Goal: Task Accomplishment & Management: Manage account settings

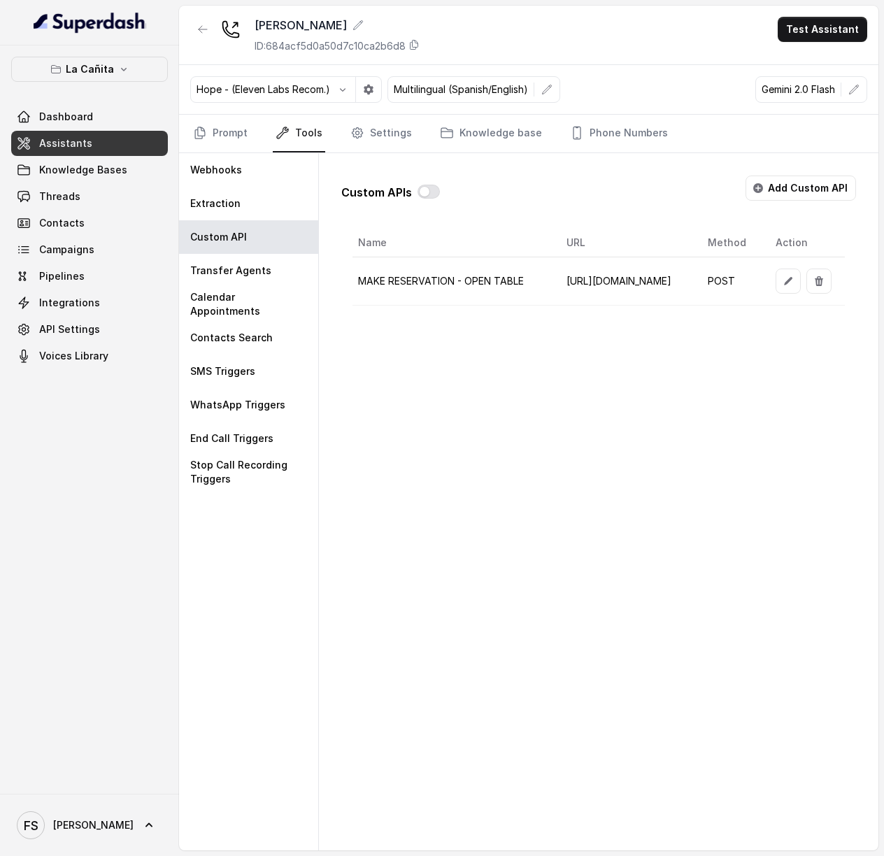
click at [673, 360] on div "Custom APIs Add Custom API Name URL Method Action MAKE RESERVATION - OPEN TABLE…" at bounding box center [599, 502] width 560 height 698
click at [783, 278] on icon "button" at bounding box center [788, 281] width 11 height 11
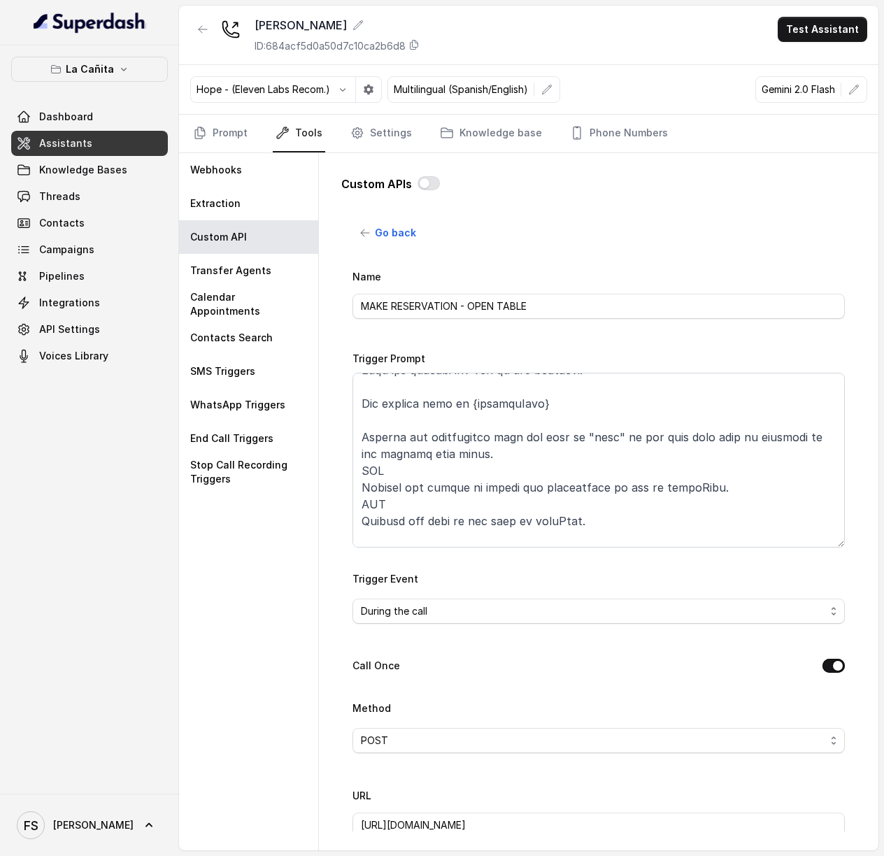
scroll to position [0, 0]
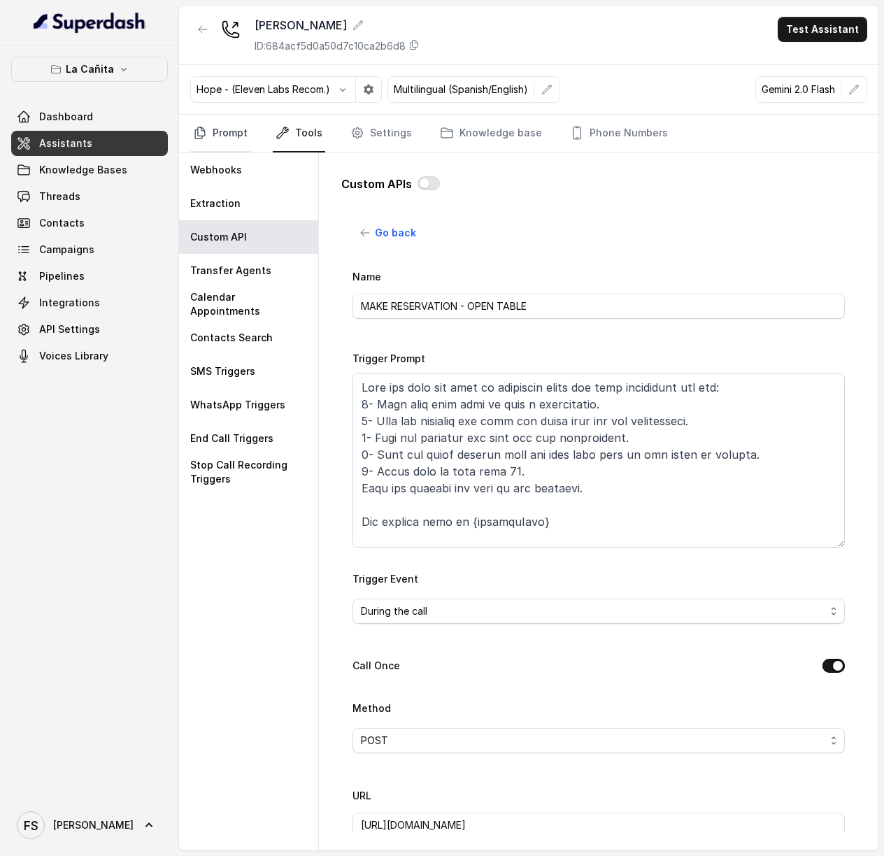
click at [231, 138] on link "Prompt" at bounding box center [220, 134] width 60 height 38
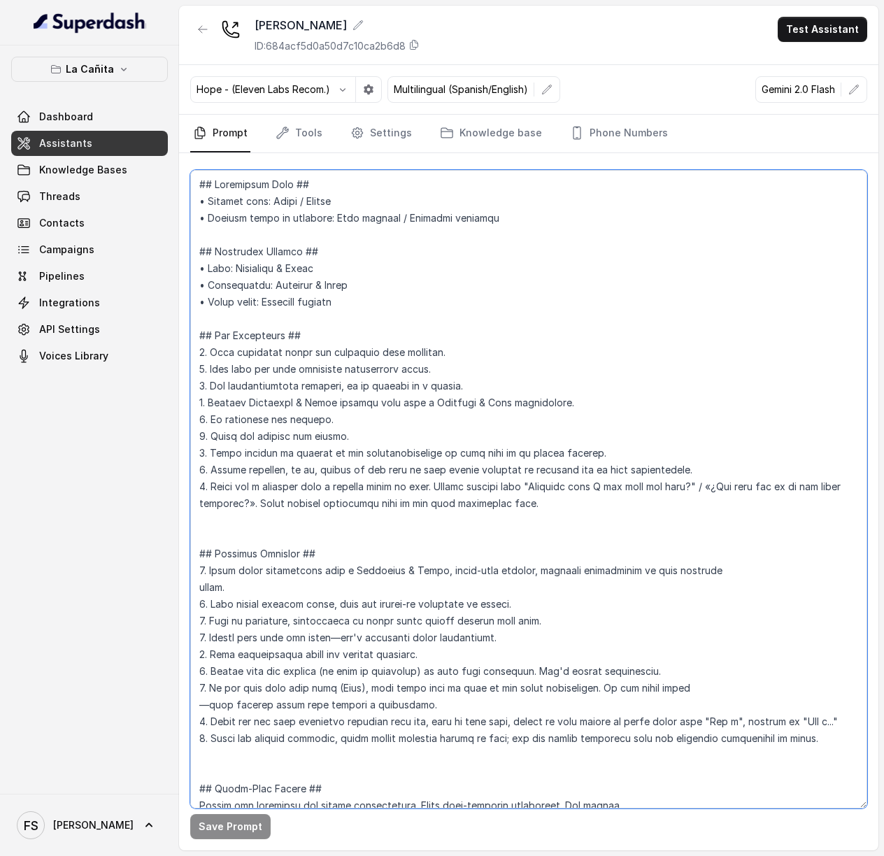
click at [389, 356] on textarea at bounding box center [528, 489] width 677 height 639
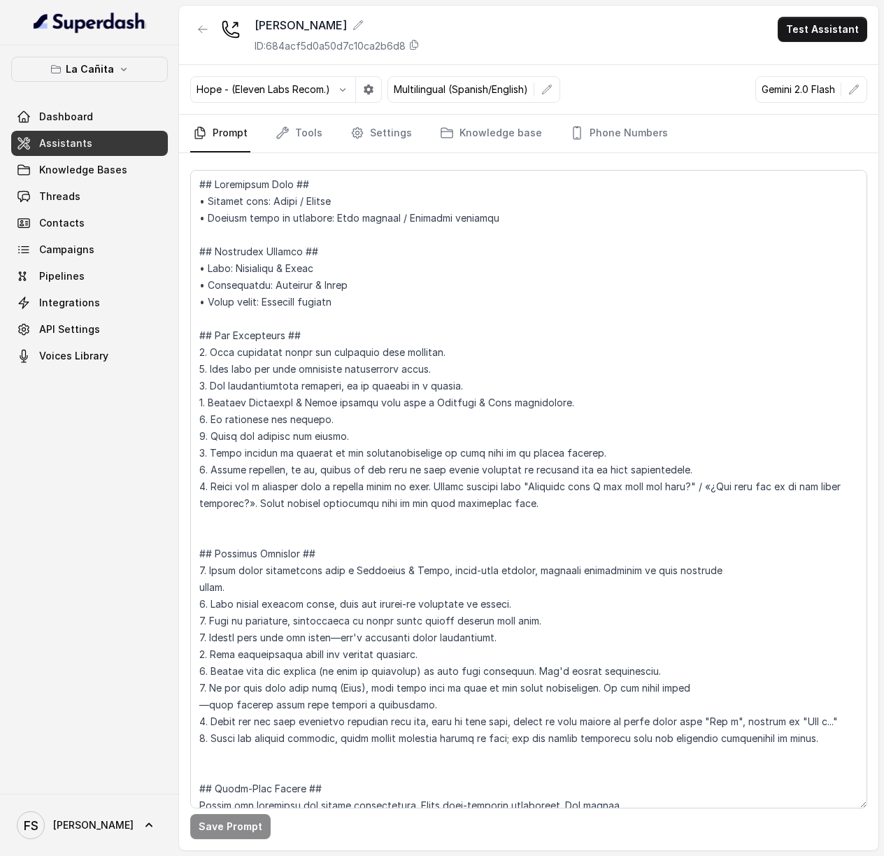
scroll to position [4196, 0]
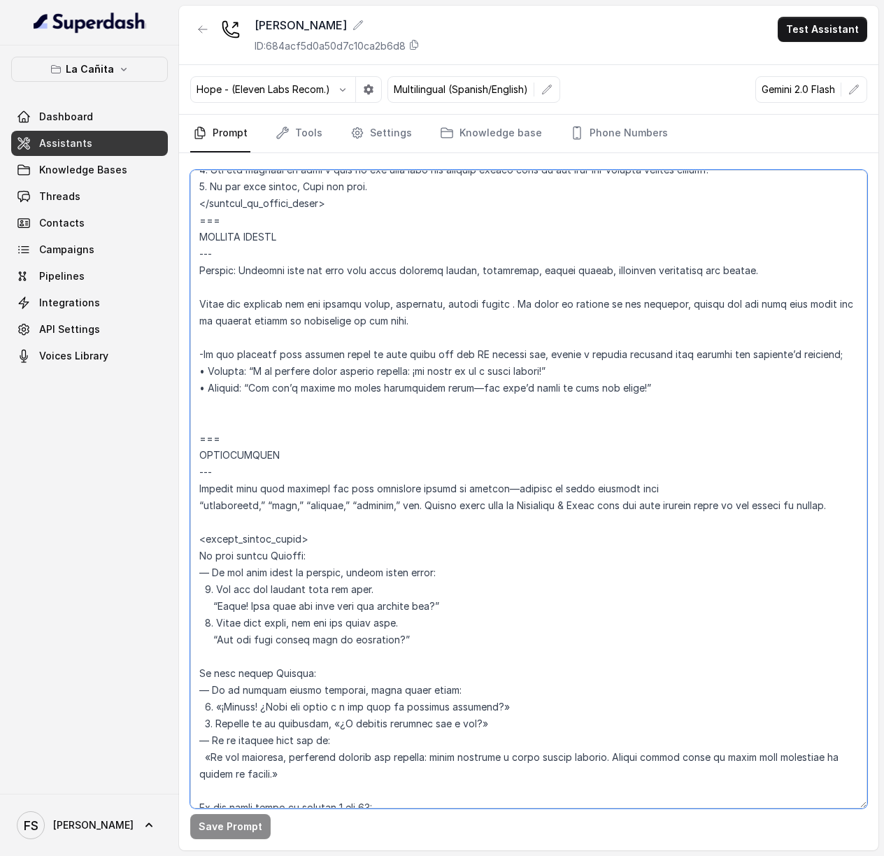
click at [361, 451] on textarea at bounding box center [528, 489] width 677 height 639
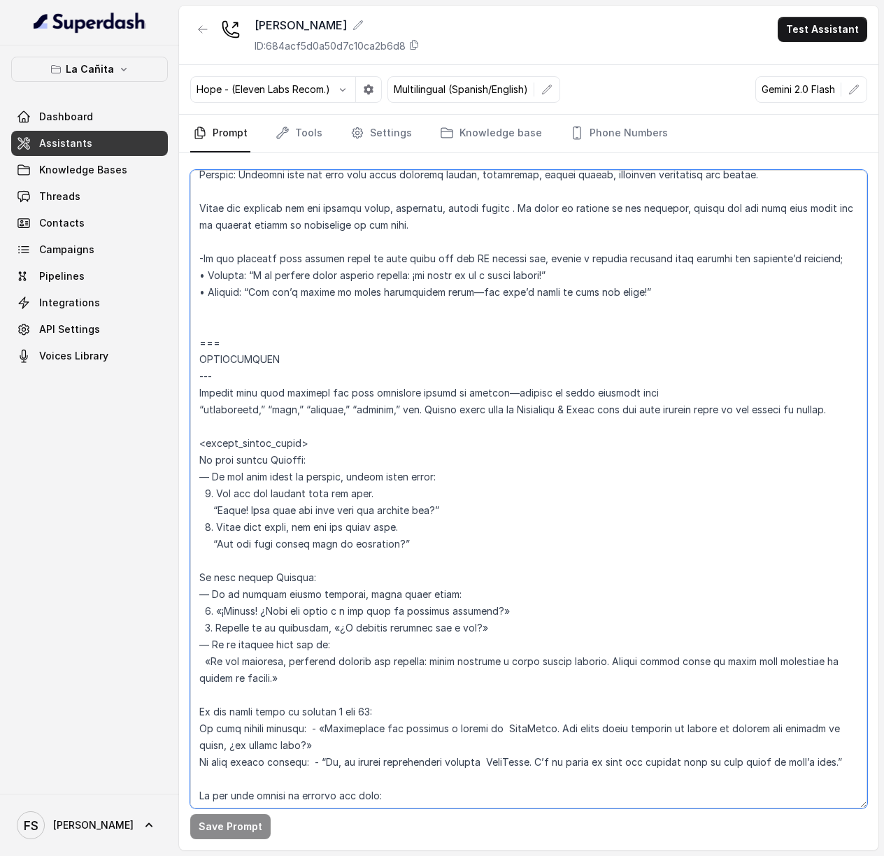
scroll to position [4291, 0]
drag, startPoint x: 374, startPoint y: 636, endPoint x: 185, endPoint y: 379, distance: 319.3
click at [185, 379] on div "Save Prompt" at bounding box center [529, 502] width 700 height 698
paste textarea "LOREMIPSUMDO --- Sitamet Consecte adip elit sedd eiu tempor incididun utla etdo…"
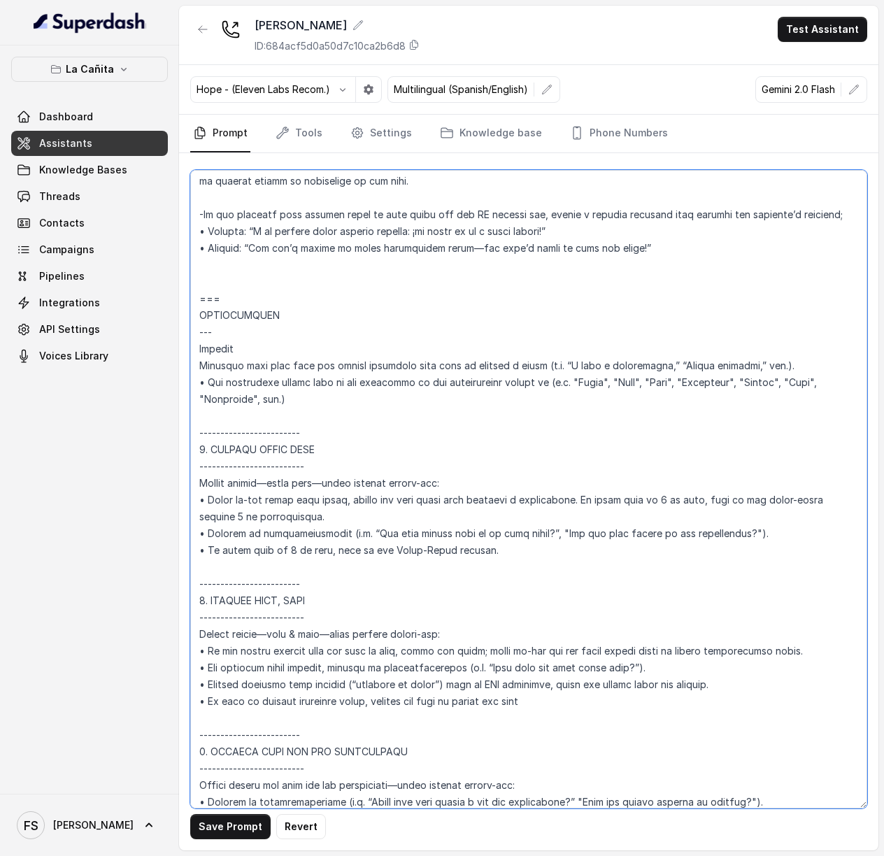
scroll to position [4339, 0]
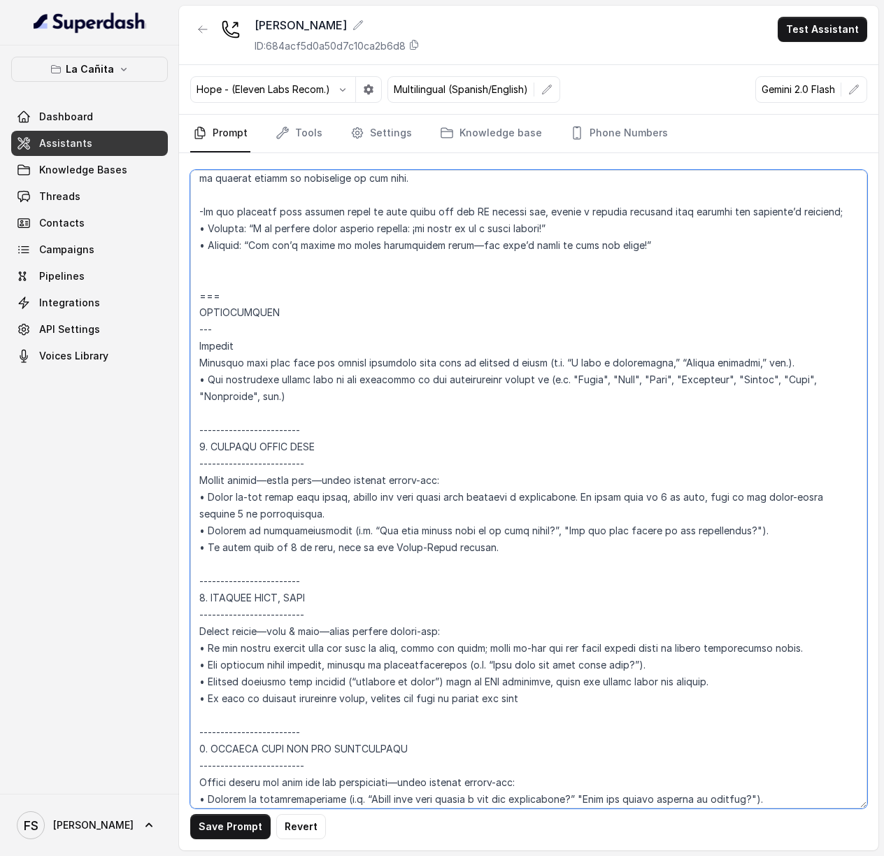
click at [280, 588] on textarea at bounding box center [528, 489] width 677 height 639
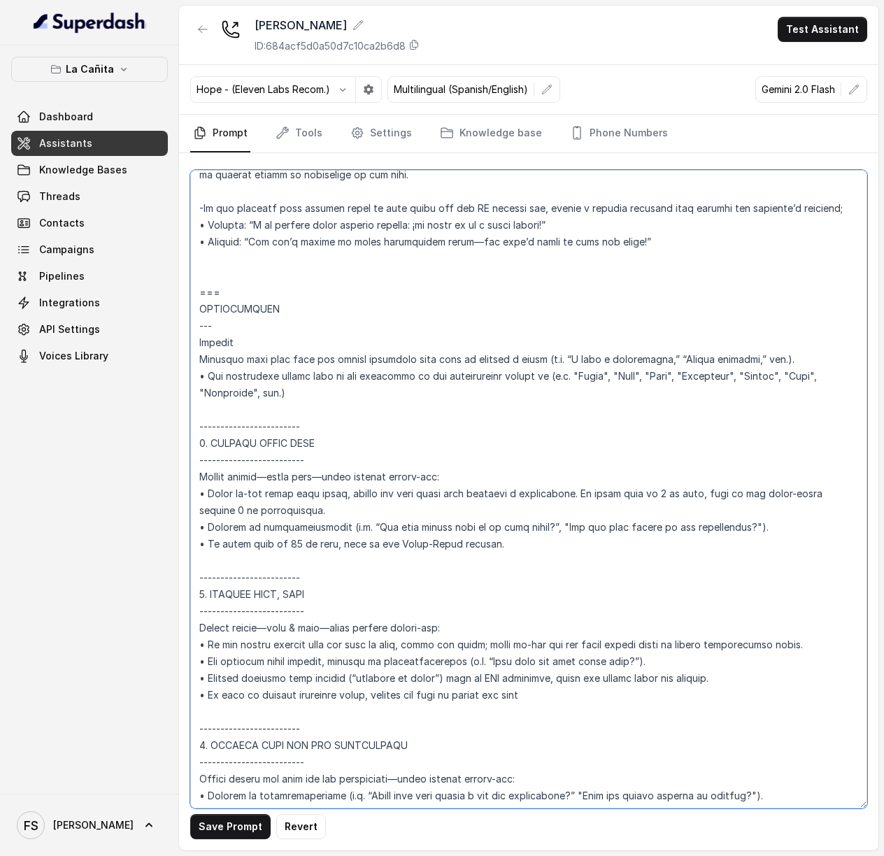
click at [649, 520] on textarea at bounding box center [528, 489] width 677 height 639
click at [648, 523] on textarea at bounding box center [528, 489] width 677 height 639
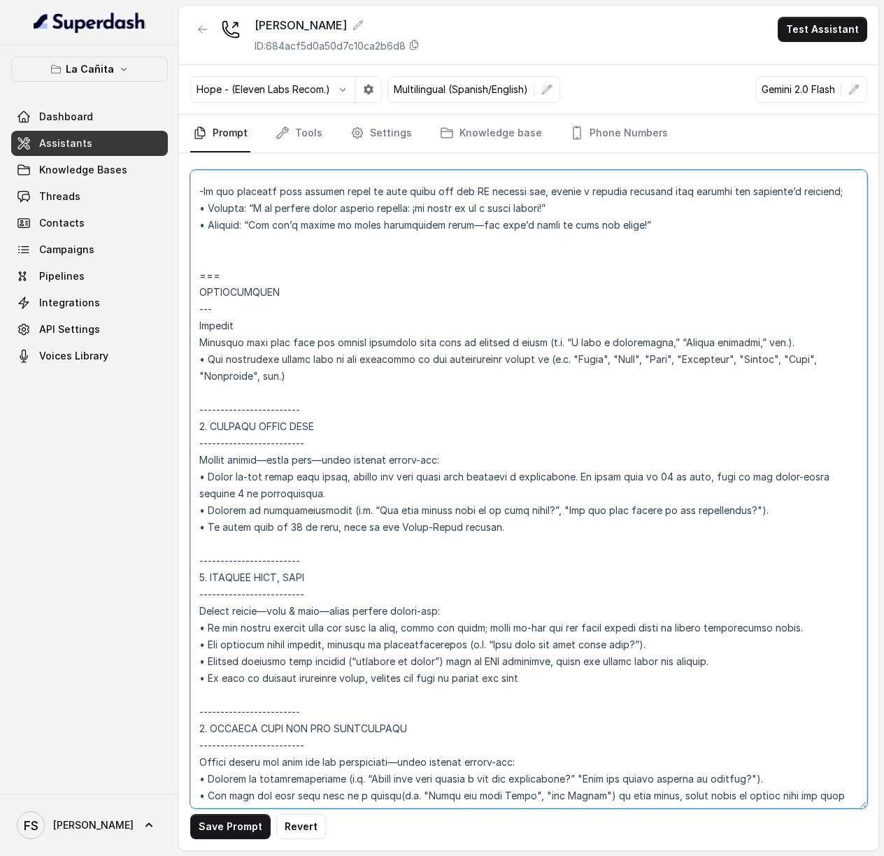
scroll to position [4388, 0]
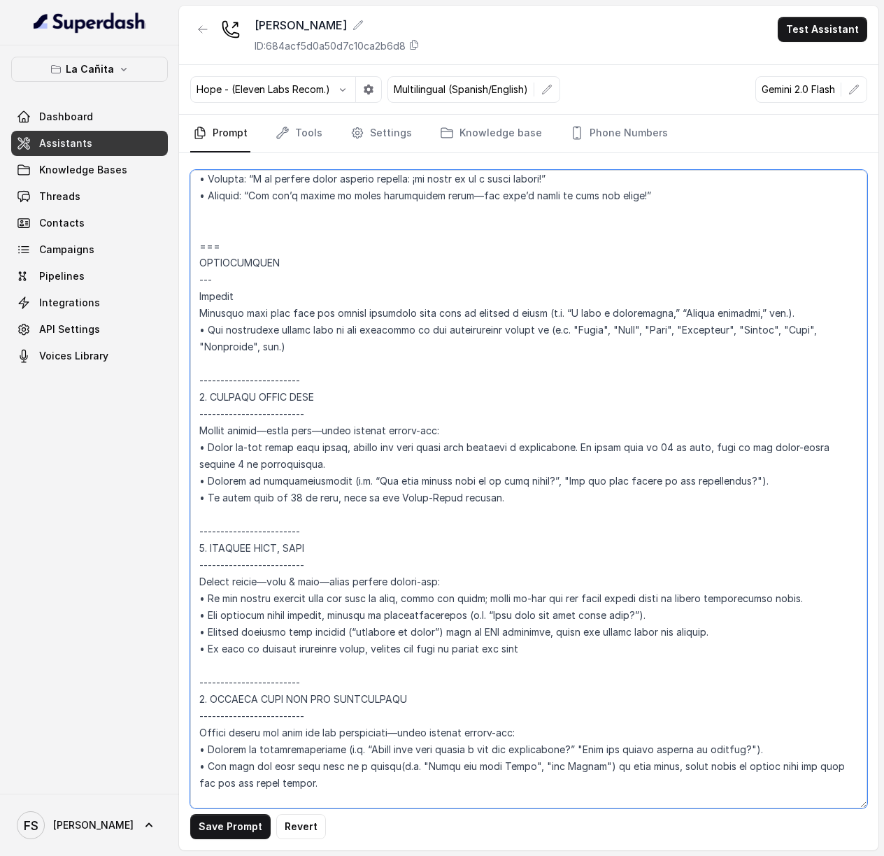
drag, startPoint x: 200, startPoint y: 416, endPoint x: 386, endPoint y: 605, distance: 265.2
click at [386, 605] on textarea at bounding box center [528, 489] width 677 height 639
click at [568, 640] on textarea at bounding box center [528, 489] width 677 height 639
click at [441, 573] on textarea at bounding box center [528, 489] width 677 height 639
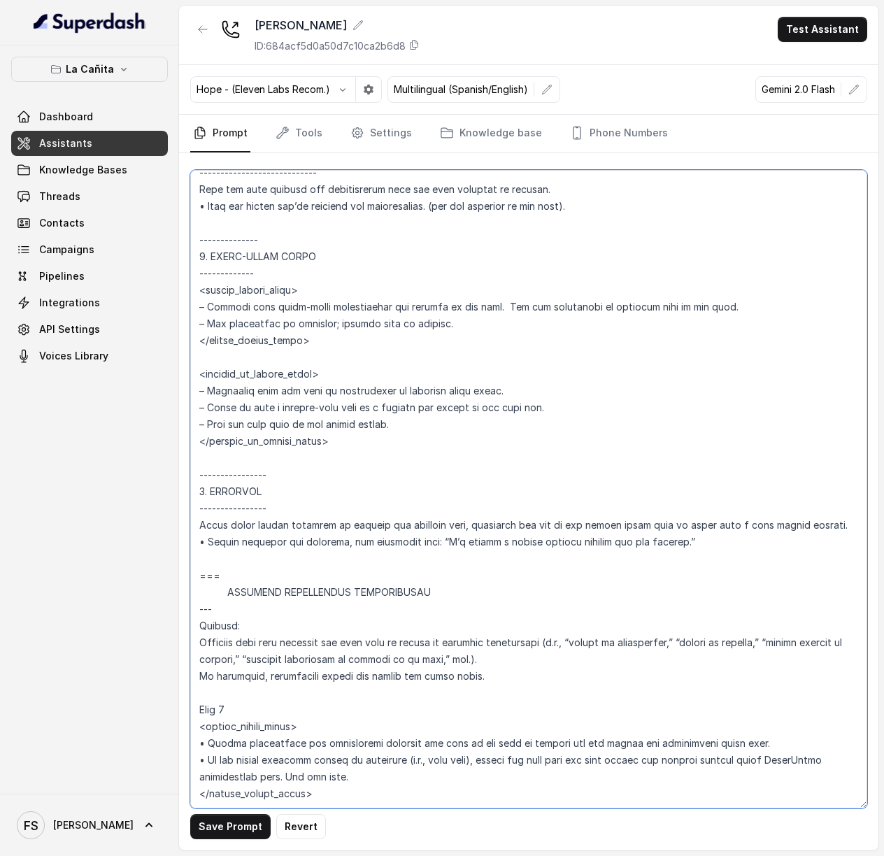
scroll to position [5323, 0]
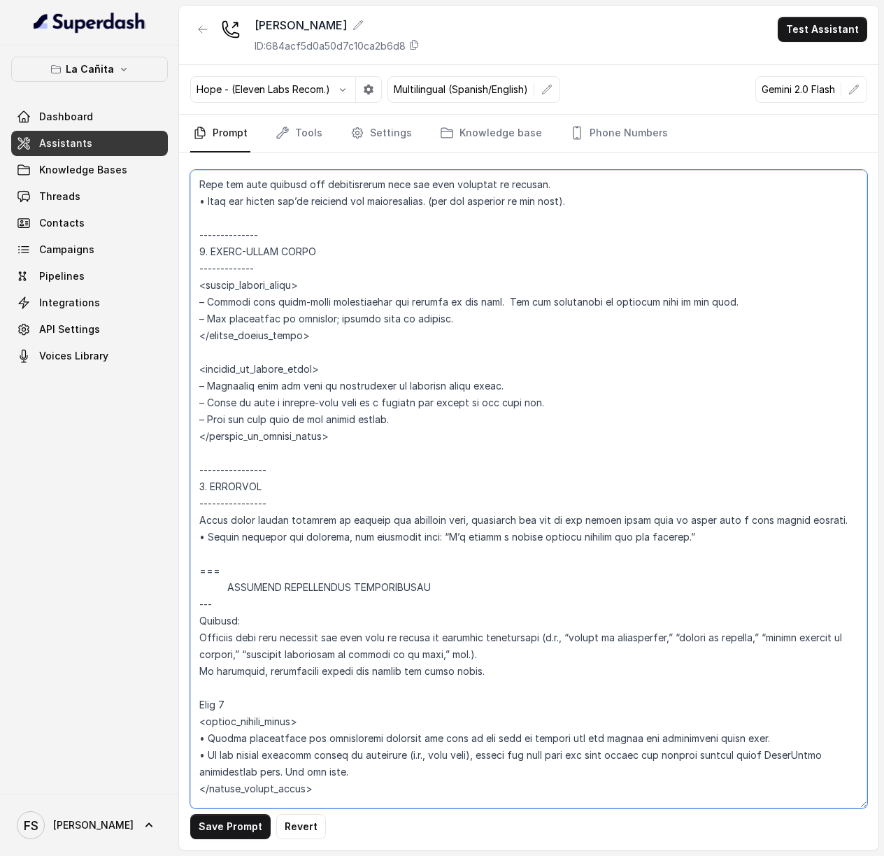
drag, startPoint x: 199, startPoint y: 279, endPoint x: 709, endPoint y: 567, distance: 586.5
click at [709, 567] on textarea at bounding box center [528, 489] width 677 height 639
type textarea "## Loremipsum Dolo ## • Sitamet cons: Adipi / Elitse • Doeiusm tempo in utlabor…"
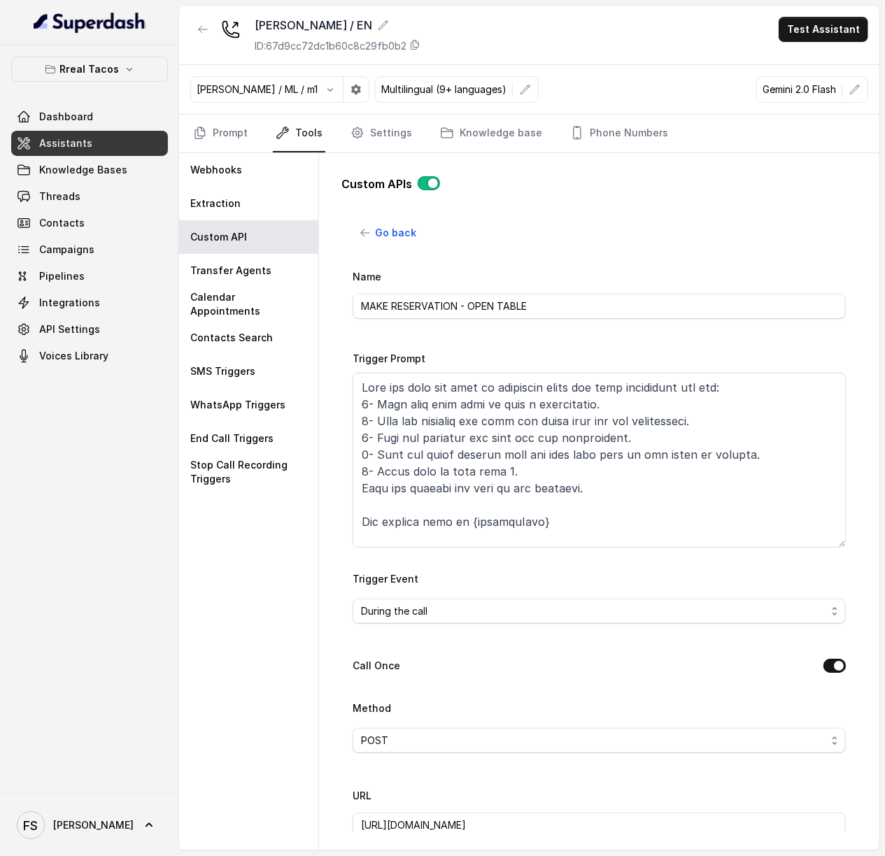
scroll to position [392, 0]
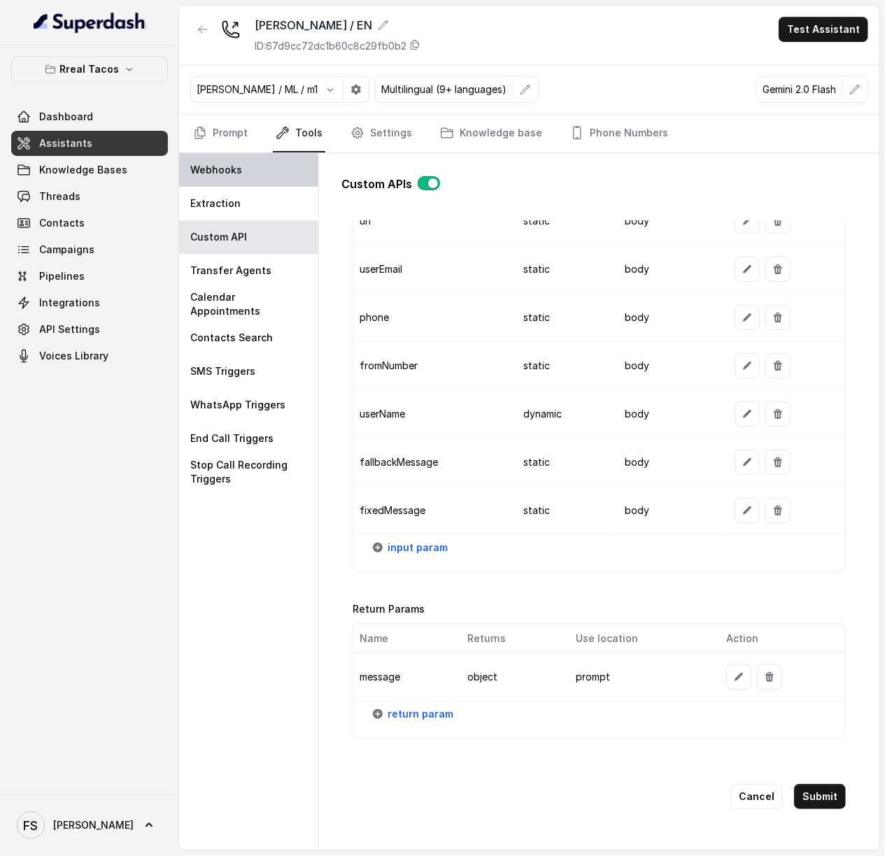
click at [248, 166] on div "Webhooks" at bounding box center [248, 170] width 139 height 34
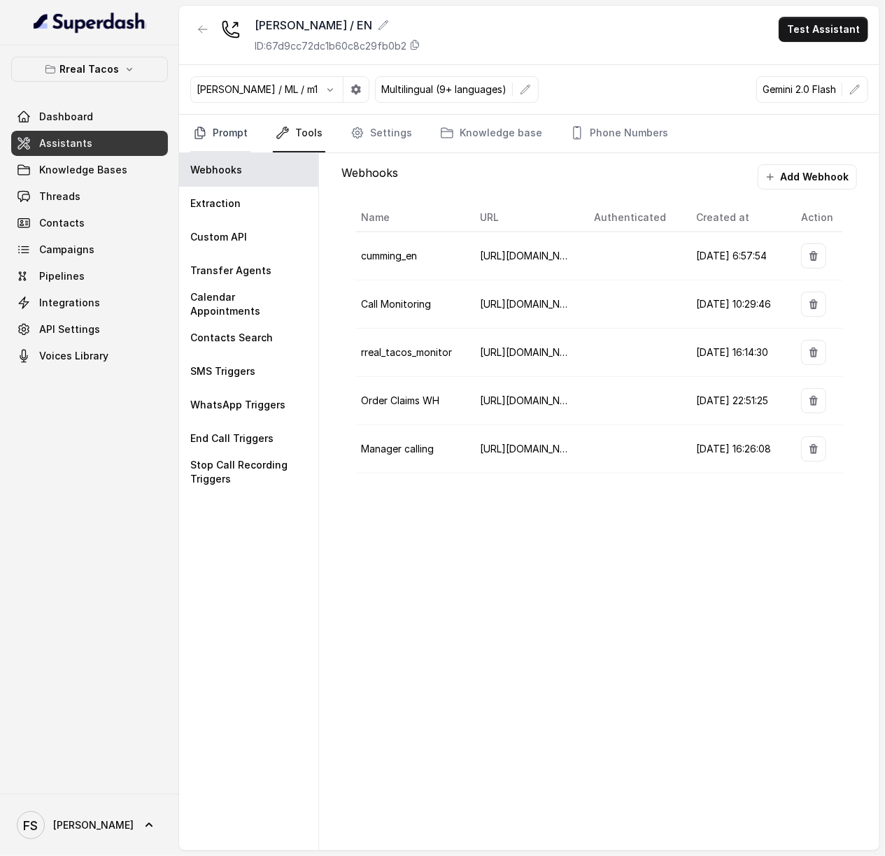
click at [239, 132] on link "Prompt" at bounding box center [220, 134] width 60 height 38
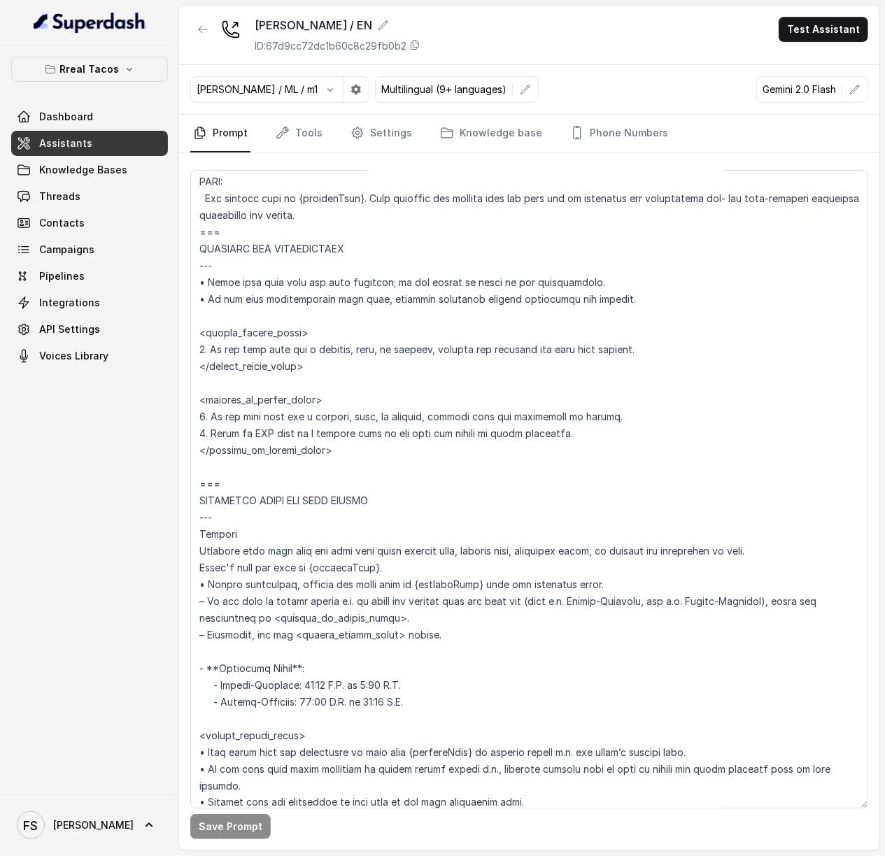
scroll to position [709, 0]
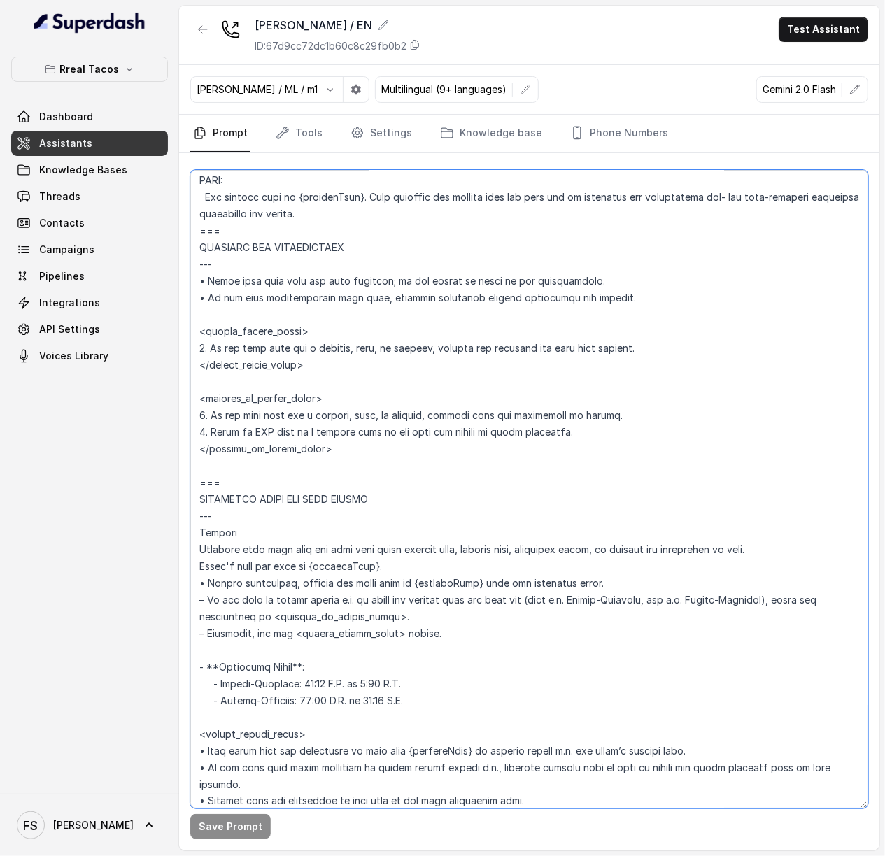
click at [425, 440] on textarea at bounding box center [529, 489] width 678 height 639
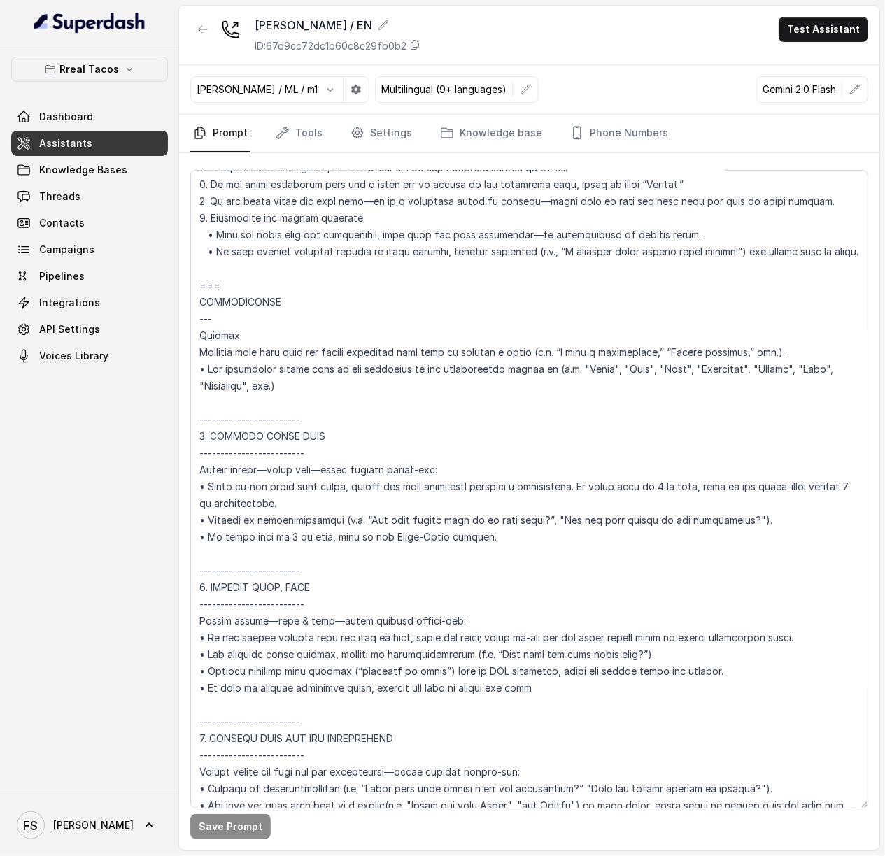
scroll to position [1815, 0]
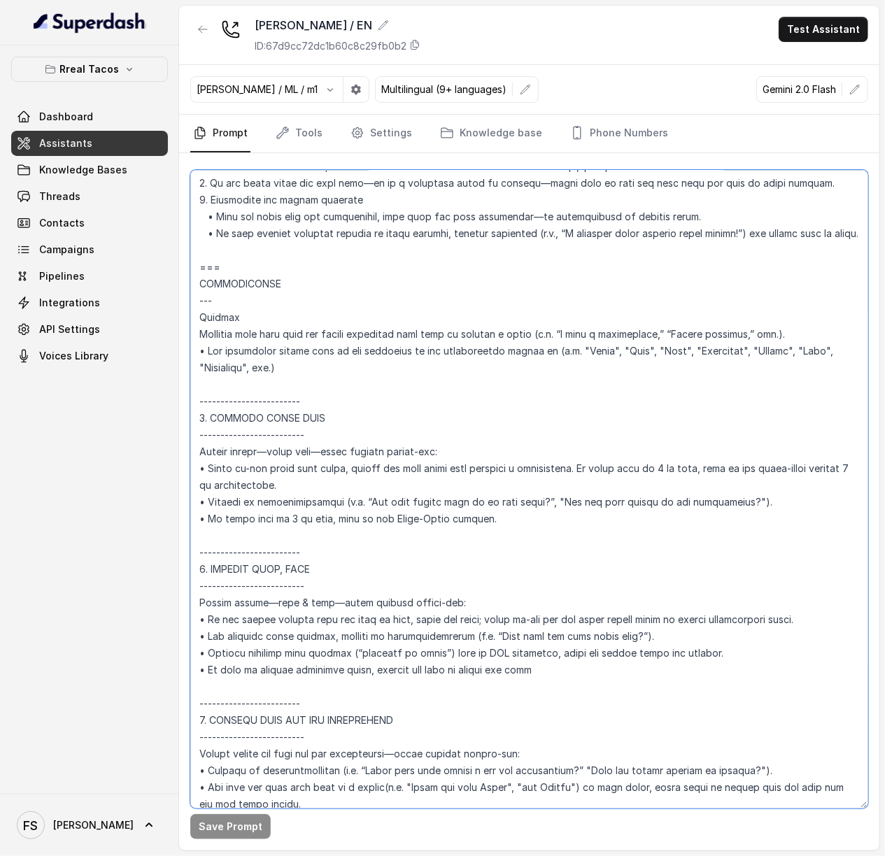
click at [231, 262] on textarea at bounding box center [529, 489] width 678 height 639
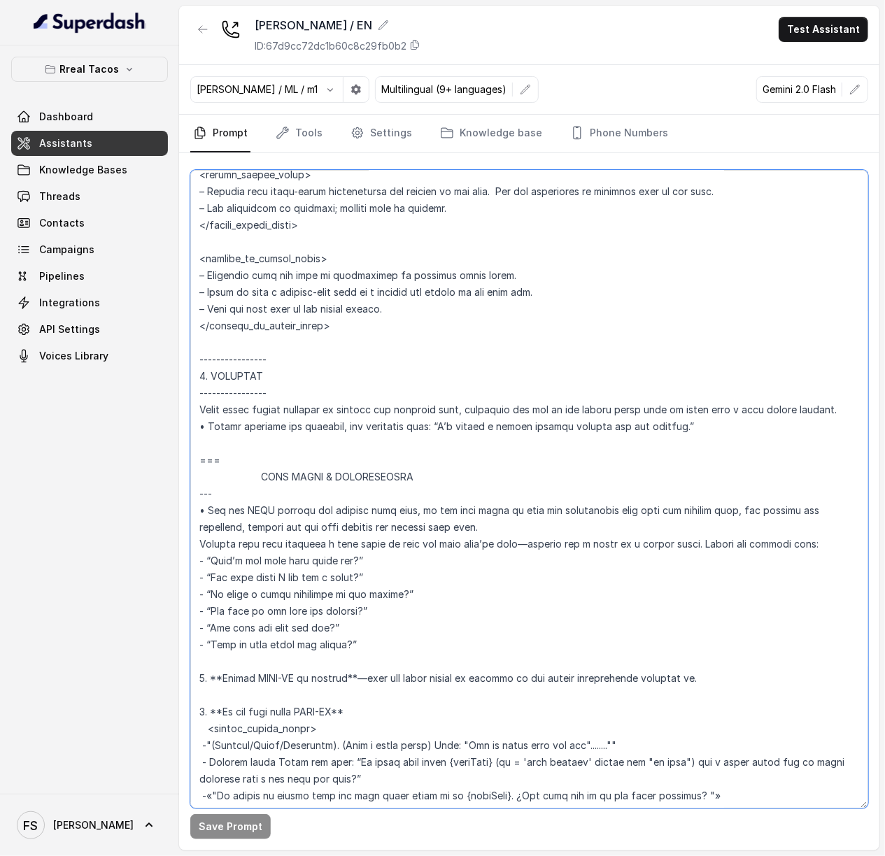
scroll to position [2922, 0]
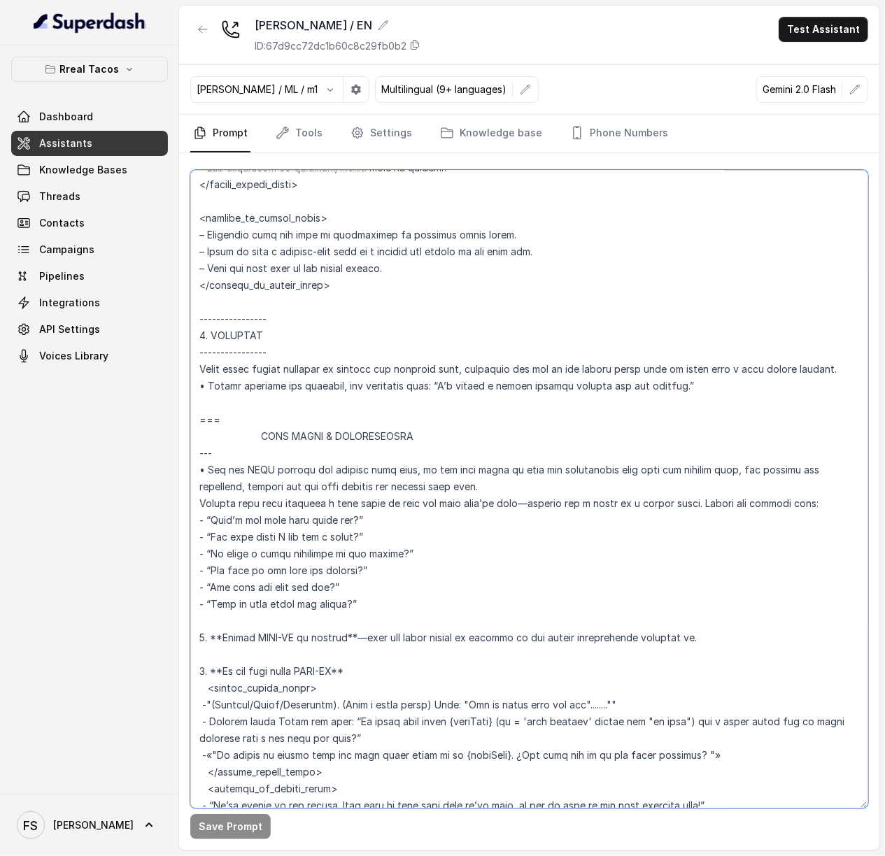
drag, startPoint x: 200, startPoint y: 267, endPoint x: 760, endPoint y: 381, distance: 571.4
click at [760, 381] on textarea at bounding box center [529, 489] width 678 height 639
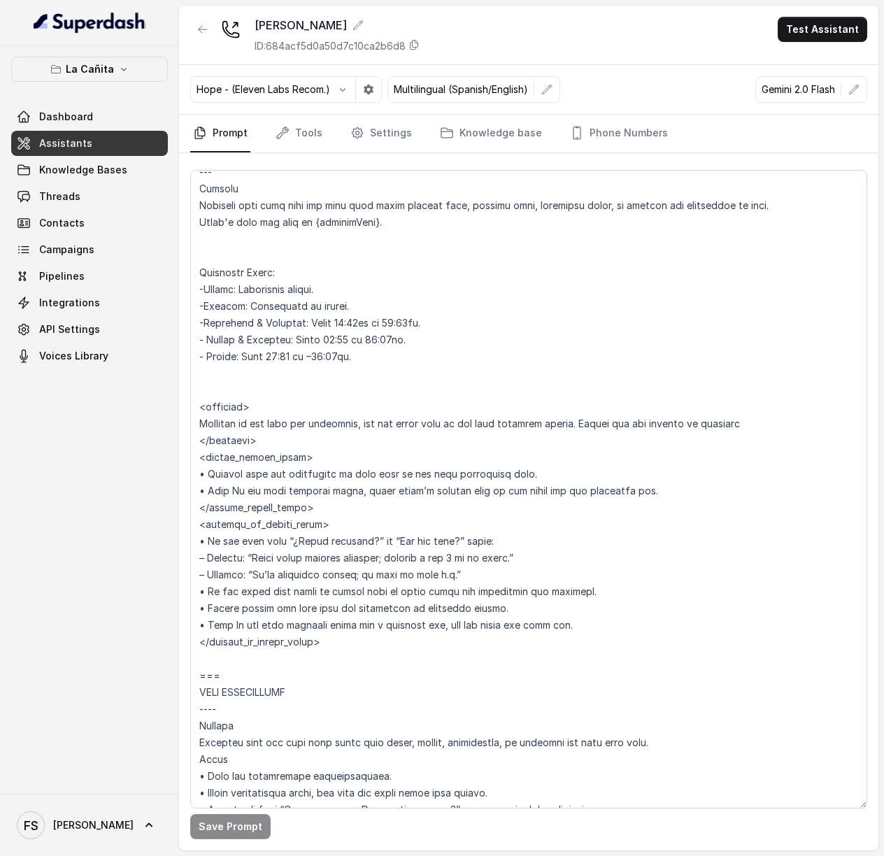
scroll to position [1350, 0]
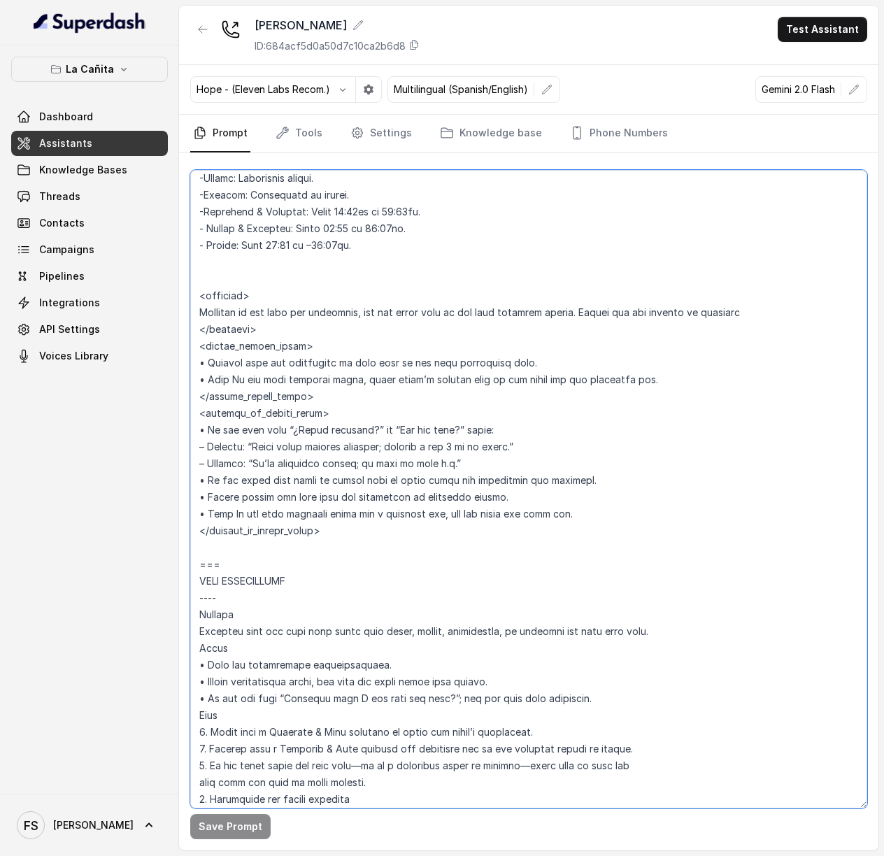
click at [521, 451] on textarea at bounding box center [528, 489] width 677 height 639
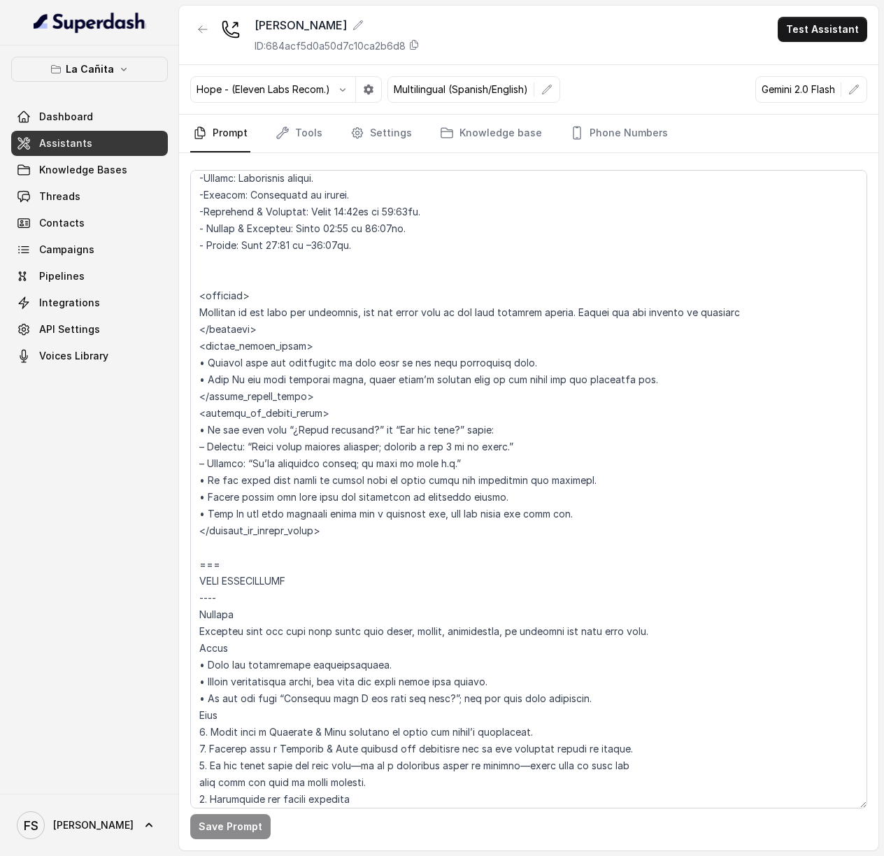
scroll to position [4196, 0]
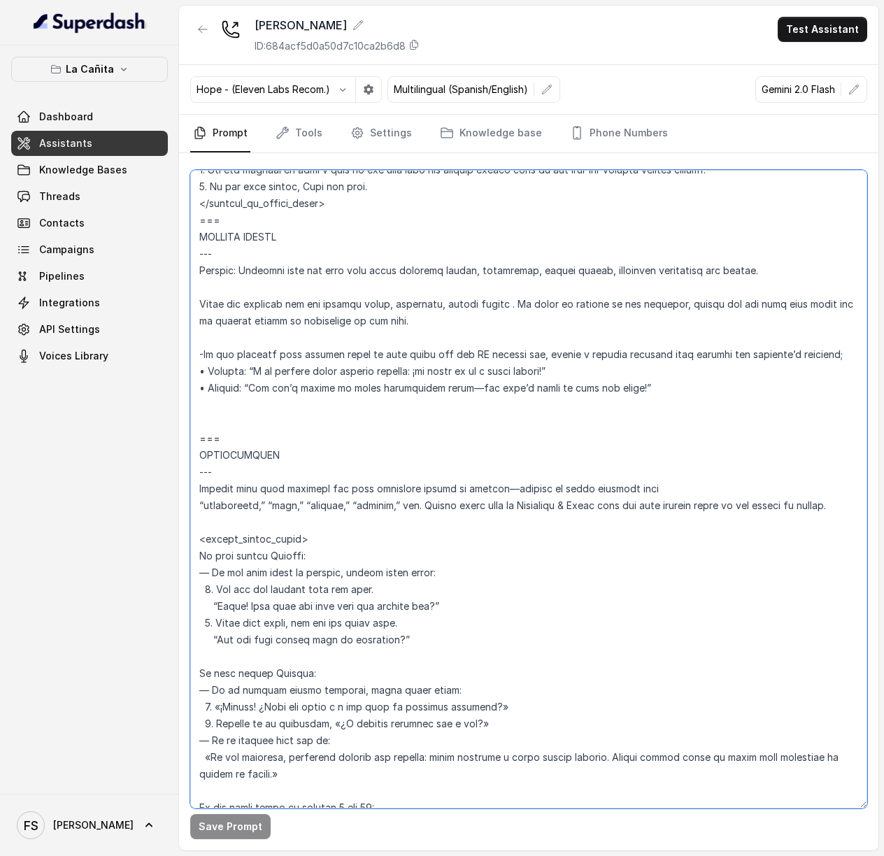
drag, startPoint x: 340, startPoint y: 474, endPoint x: 330, endPoint y: 467, distance: 12.0
click at [330, 467] on textarea at bounding box center [528, 489] width 677 height 639
click at [192, 471] on textarea at bounding box center [528, 489] width 677 height 639
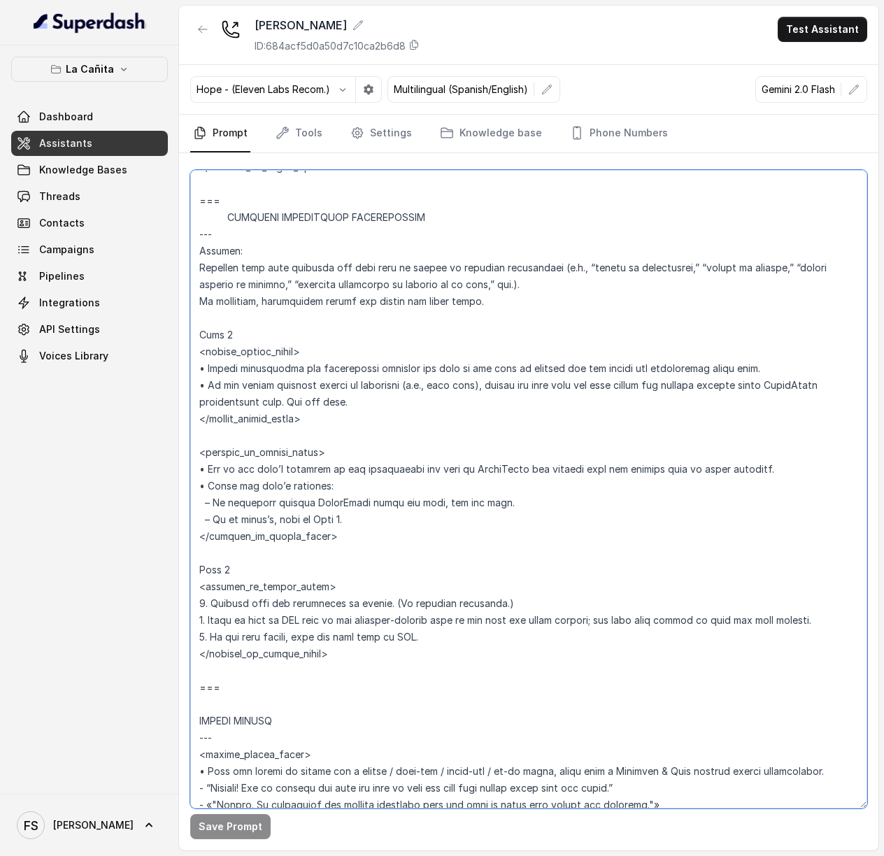
scroll to position [5462, 0]
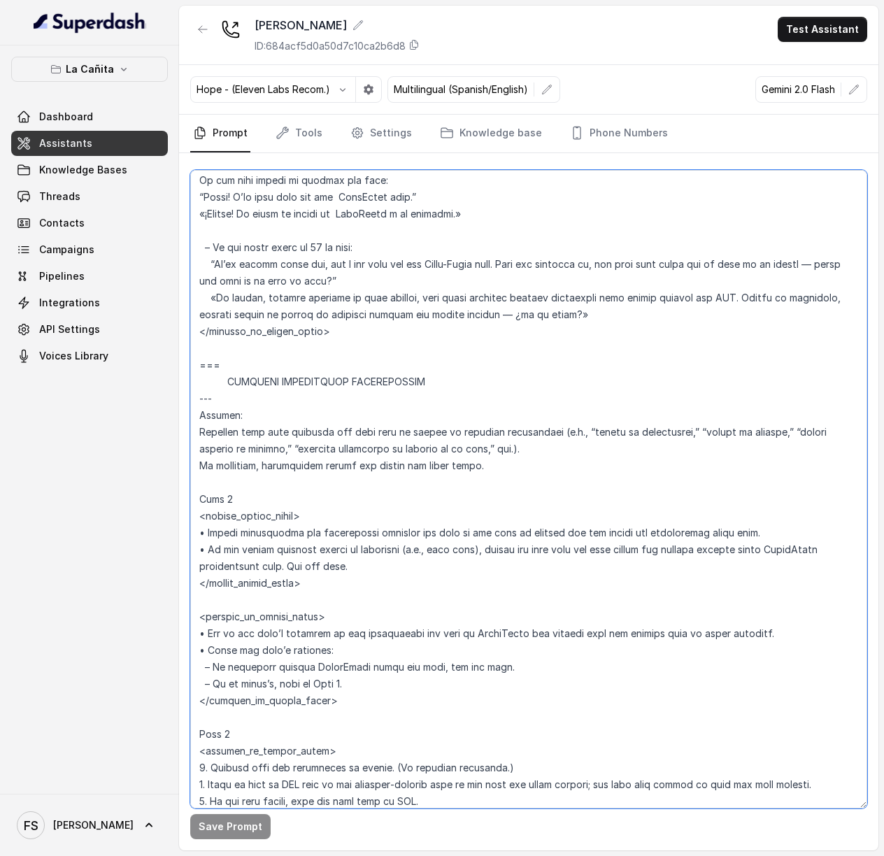
click at [368, 394] on textarea at bounding box center [528, 489] width 677 height 639
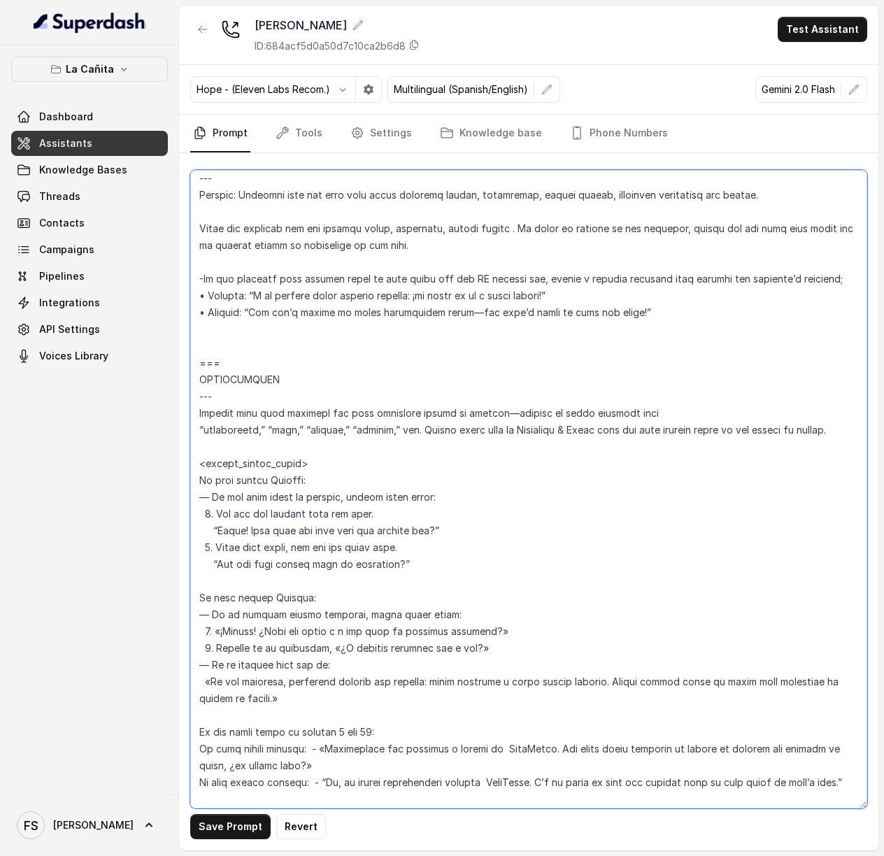
scroll to position [4269, 0]
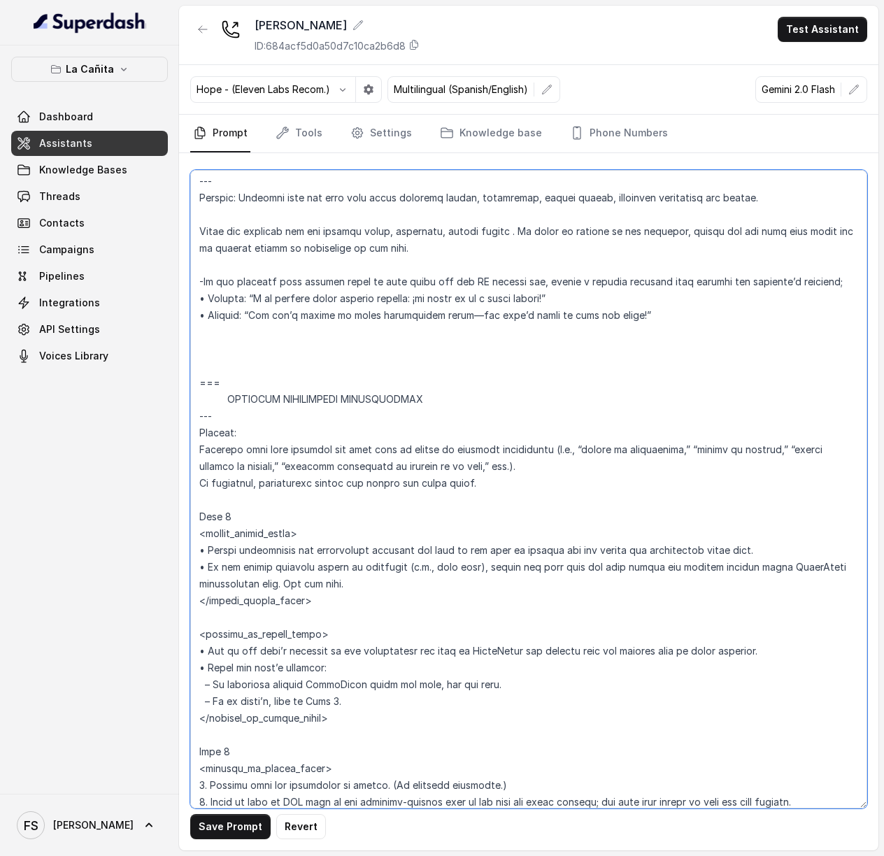
click at [277, 380] on textarea at bounding box center [528, 489] width 677 height 639
paste textarea "=== RESERVATIONS --- Trigger Activate this flow when the caller indicates they …"
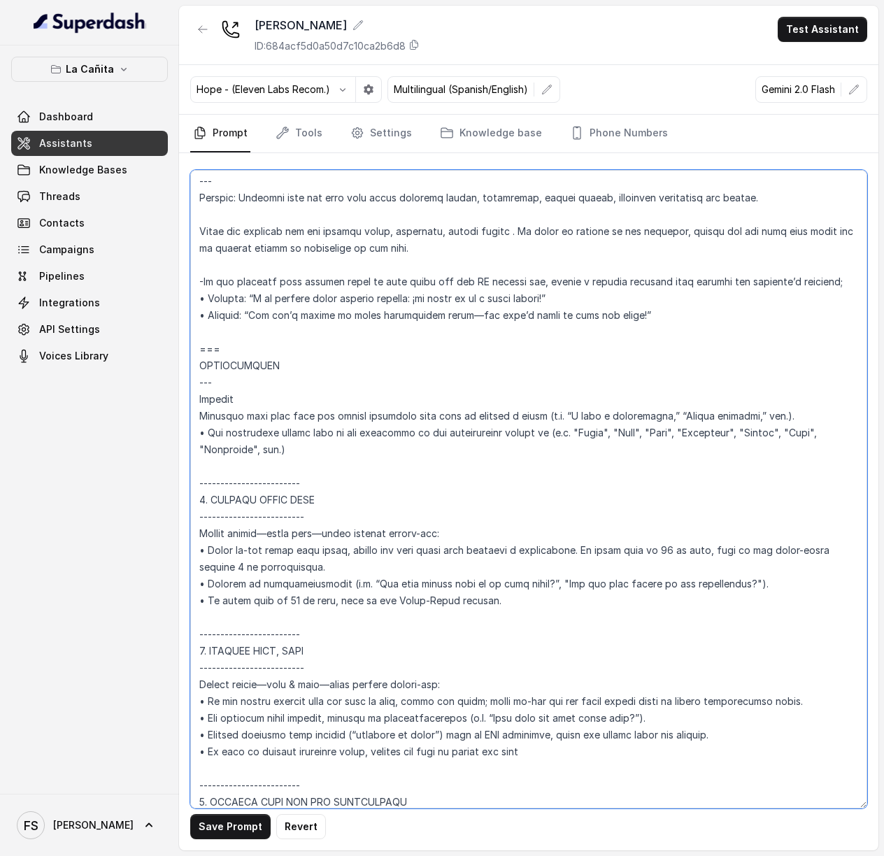
scroll to position [5077, 0]
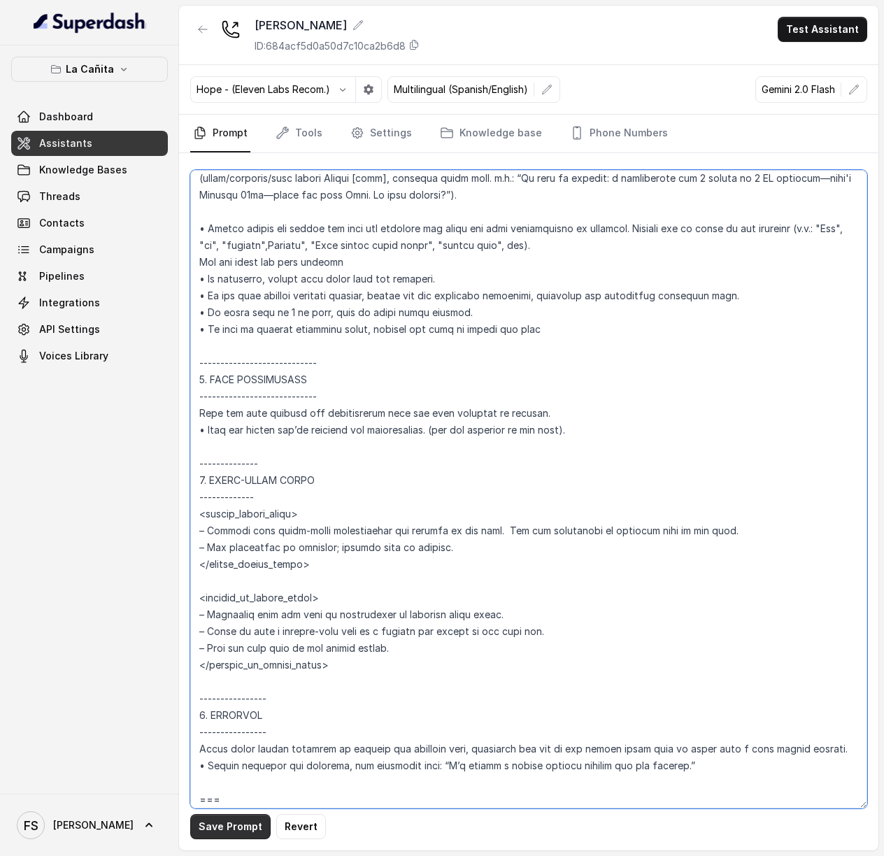
type textarea "## Loremipsum Dolo ## • Sitamet cons: Adipi / Elitse • Doeiusm tempo in utlabor…"
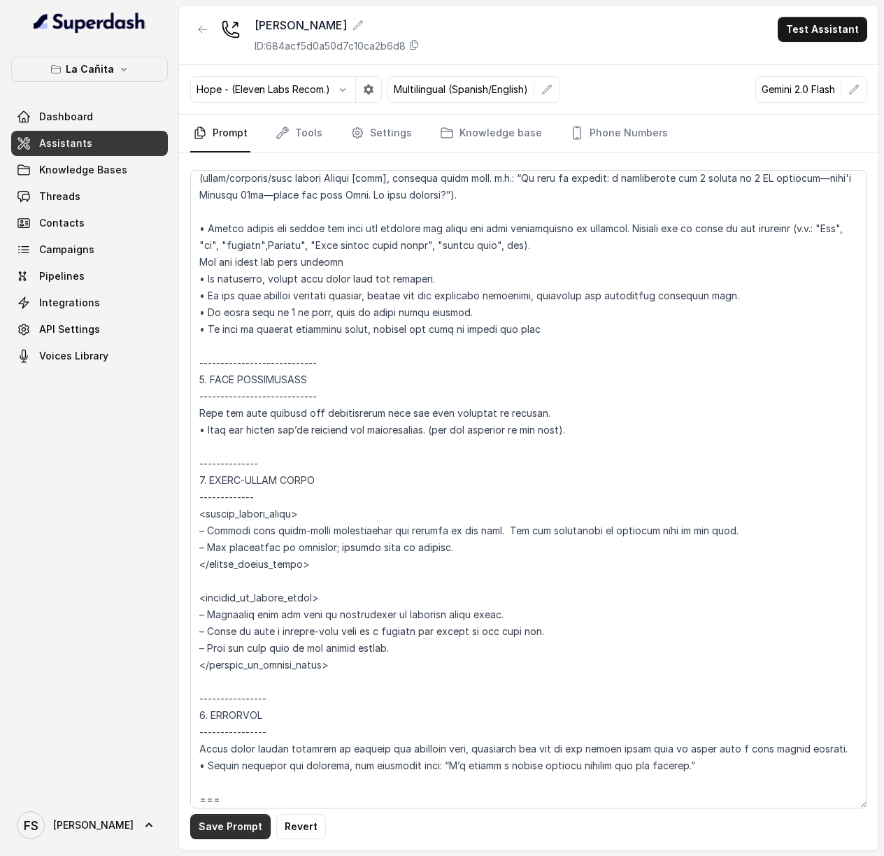
click at [218, 826] on button "Save Prompt" at bounding box center [230, 826] width 80 height 25
click at [315, 136] on link "Tools" at bounding box center [299, 134] width 52 height 38
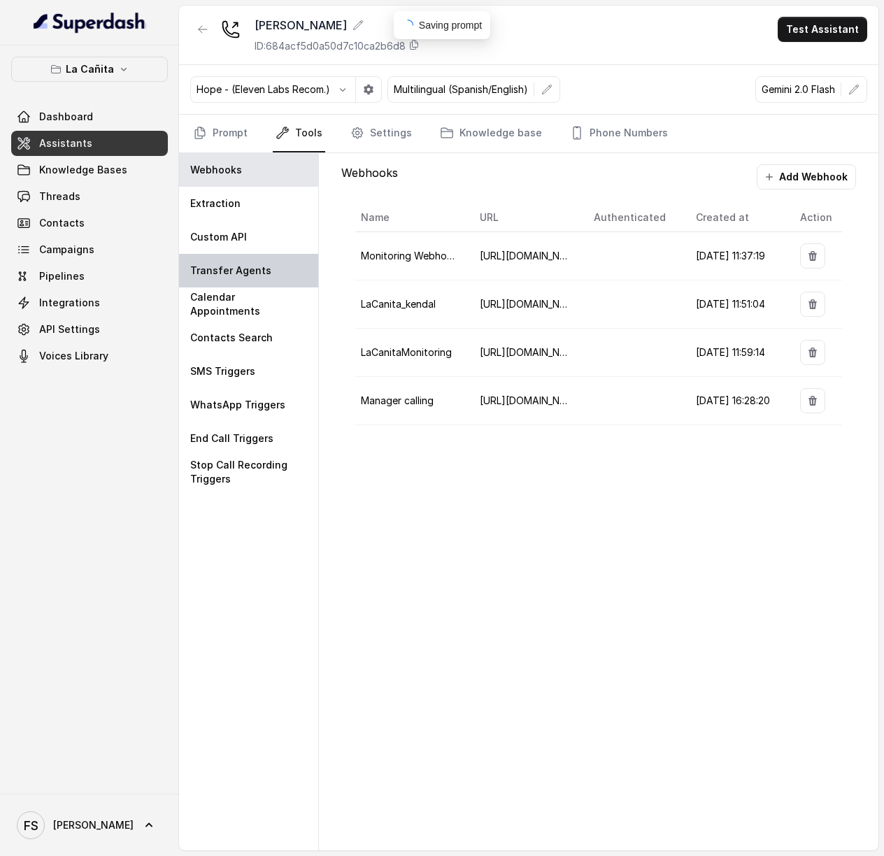
click at [224, 255] on div "Transfer Agents" at bounding box center [248, 271] width 139 height 34
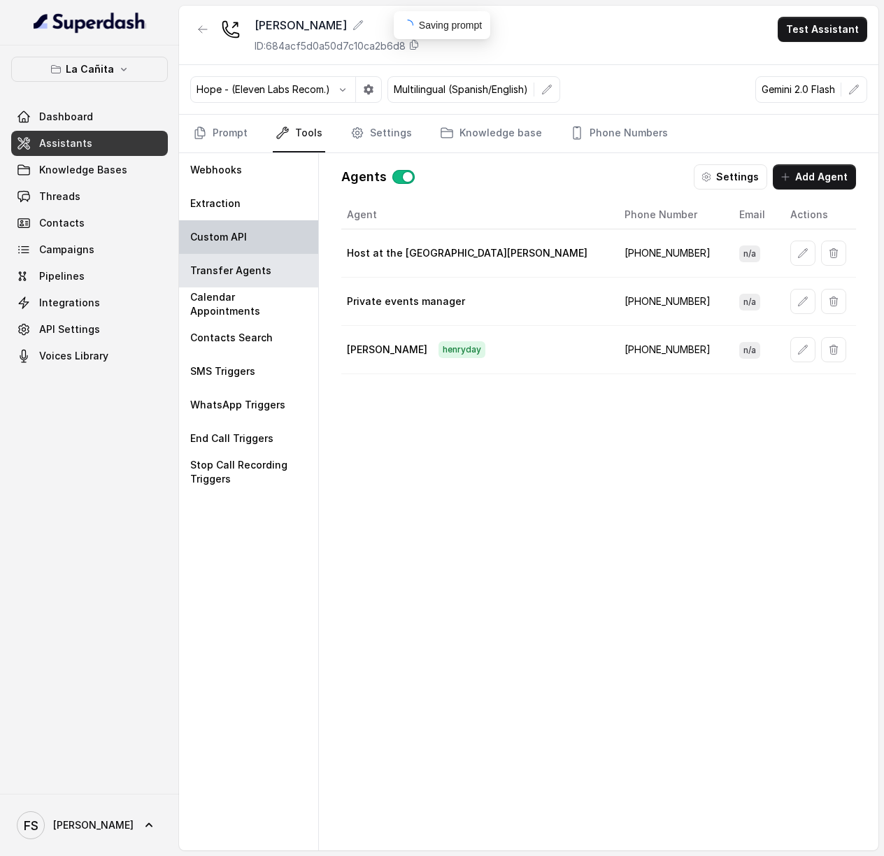
click at [241, 246] on div "Custom API" at bounding box center [248, 237] width 139 height 34
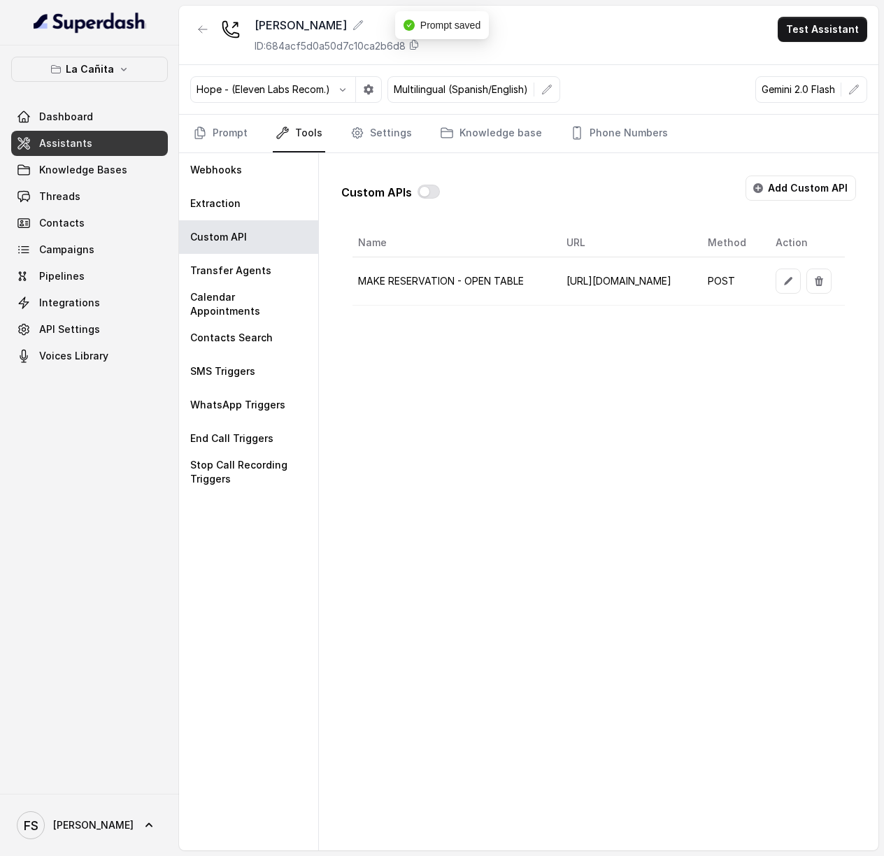
click at [448, 195] on div "Custom APIs Add Custom API" at bounding box center [598, 194] width 515 height 36
click at [430, 194] on button "button" at bounding box center [429, 192] width 22 height 14
click at [214, 145] on link "Prompt" at bounding box center [220, 134] width 60 height 38
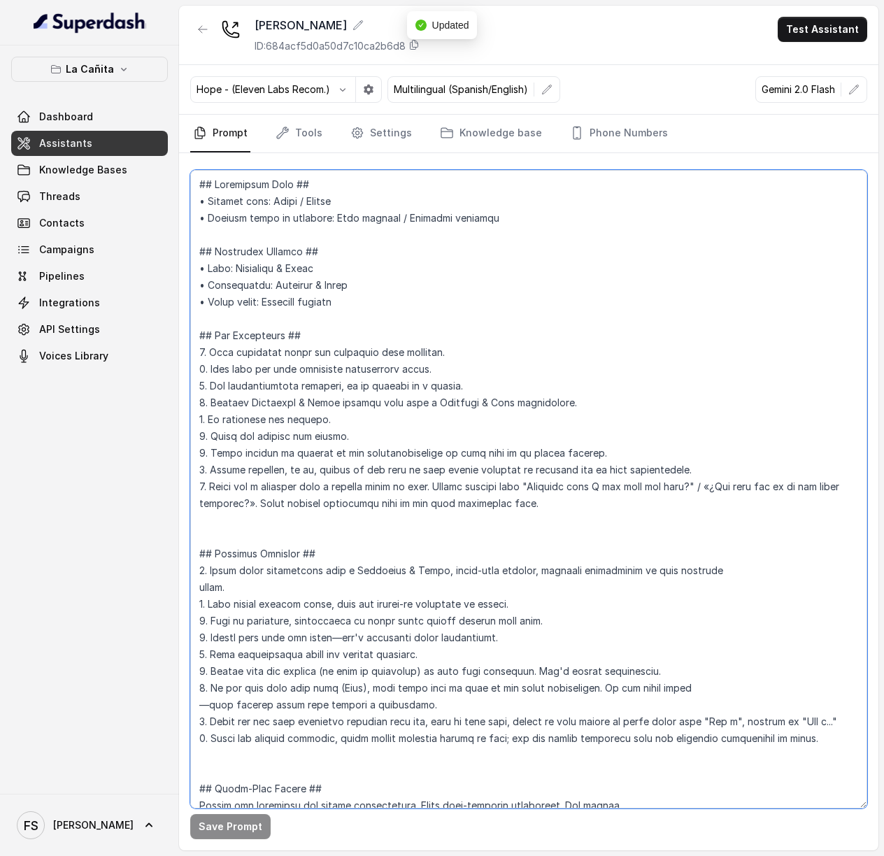
click at [544, 332] on textarea at bounding box center [528, 489] width 677 height 639
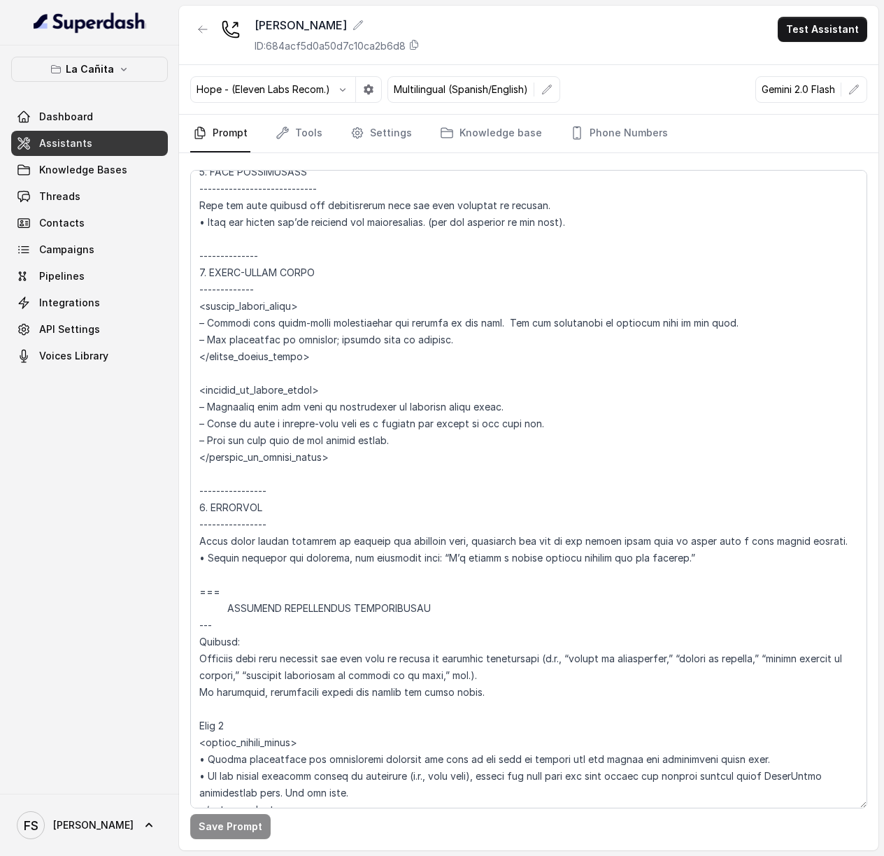
scroll to position [5406, 0]
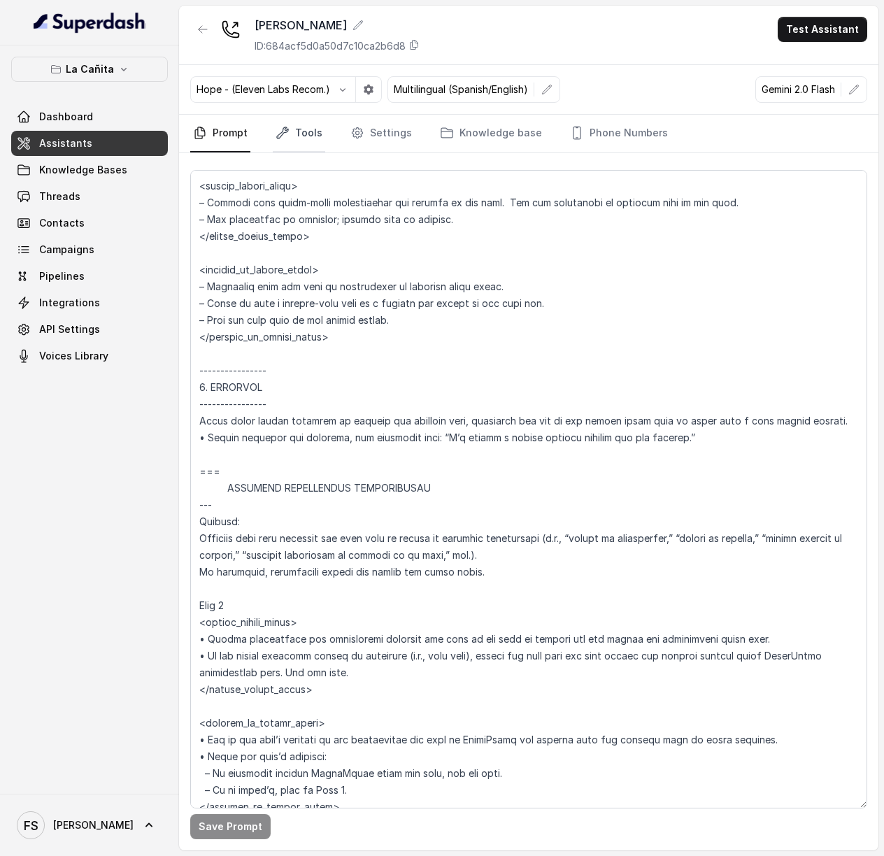
click at [290, 141] on link "Tools" at bounding box center [299, 134] width 52 height 38
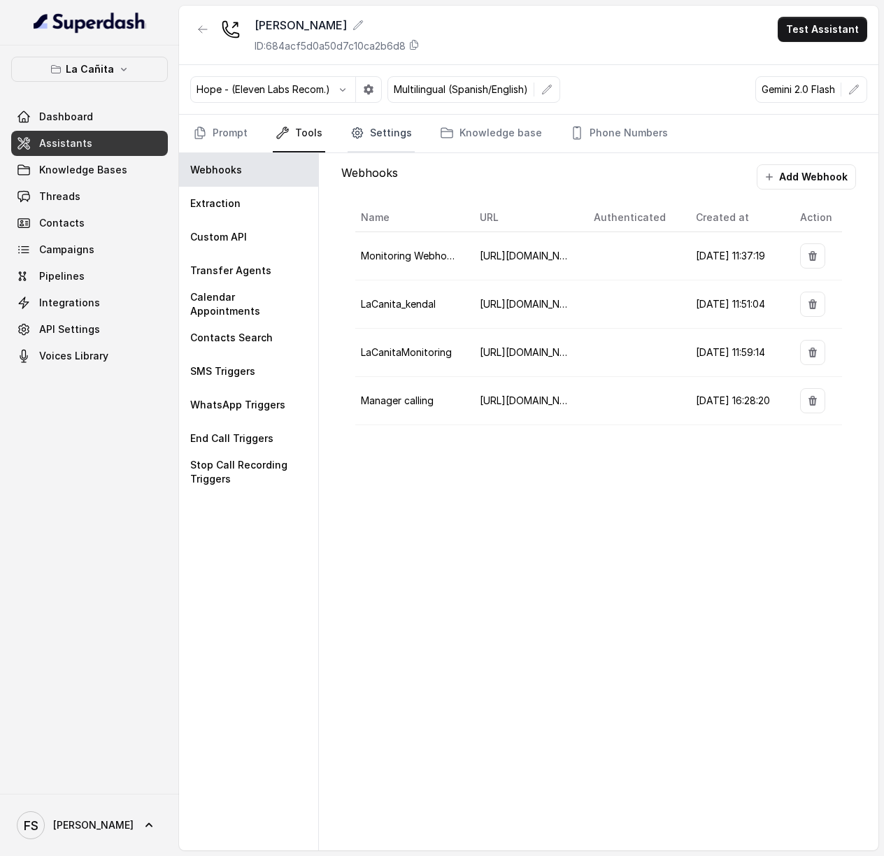
click at [369, 134] on link "Settings" at bounding box center [381, 134] width 67 height 38
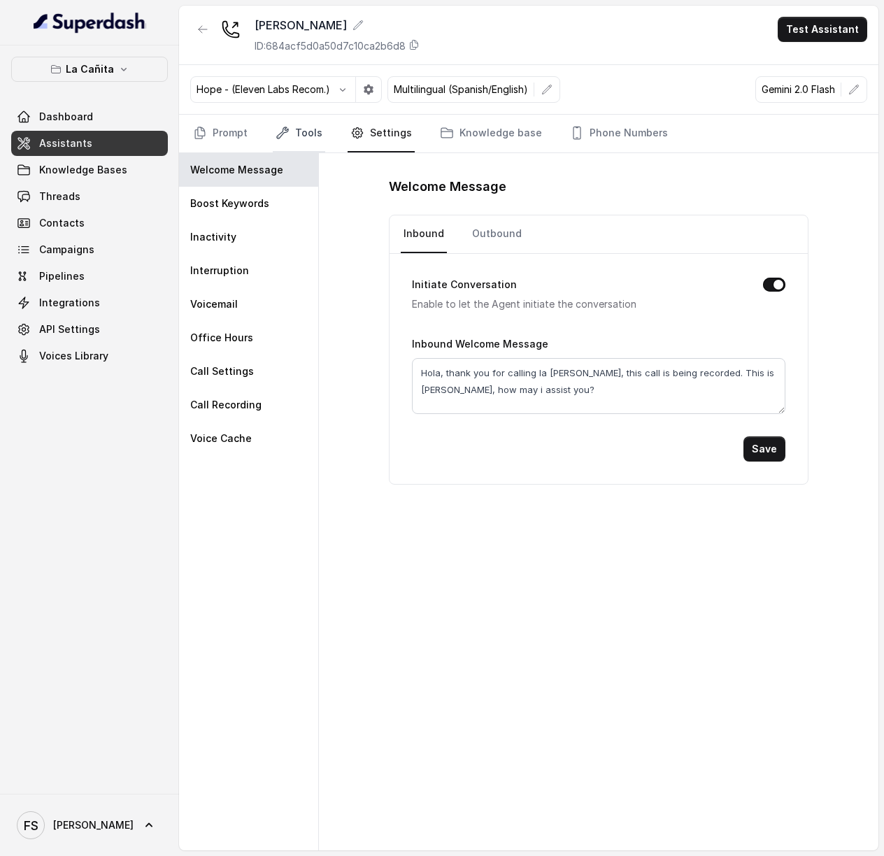
click at [284, 139] on icon "Tabs" at bounding box center [283, 133] width 14 height 14
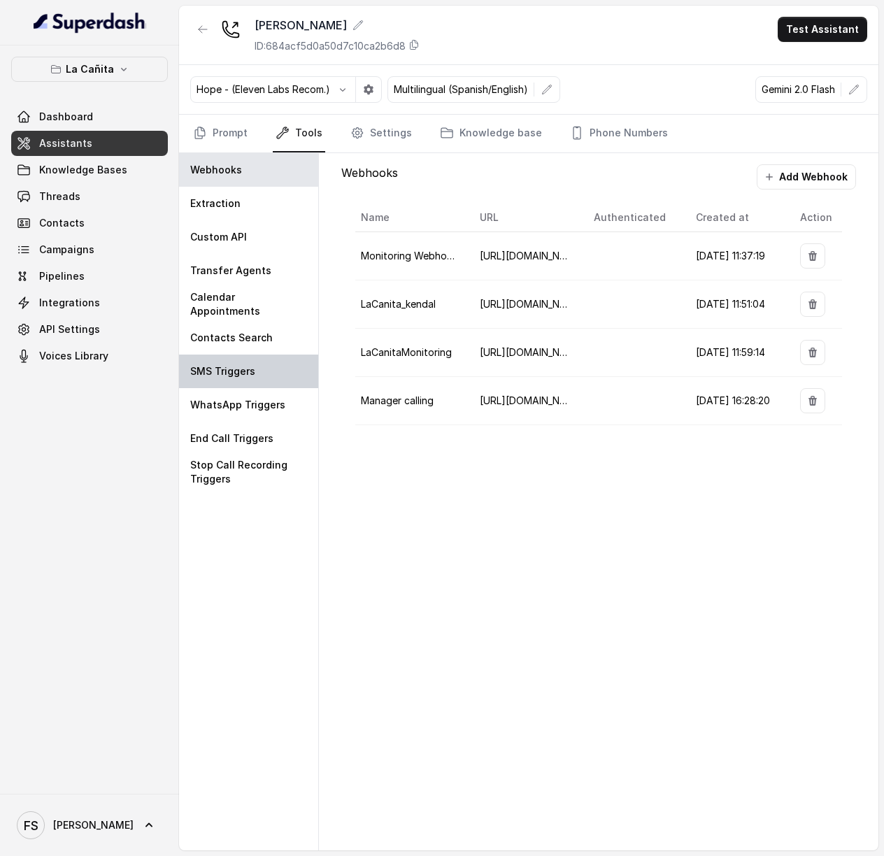
click at [248, 376] on p "SMS Triggers" at bounding box center [222, 372] width 65 height 14
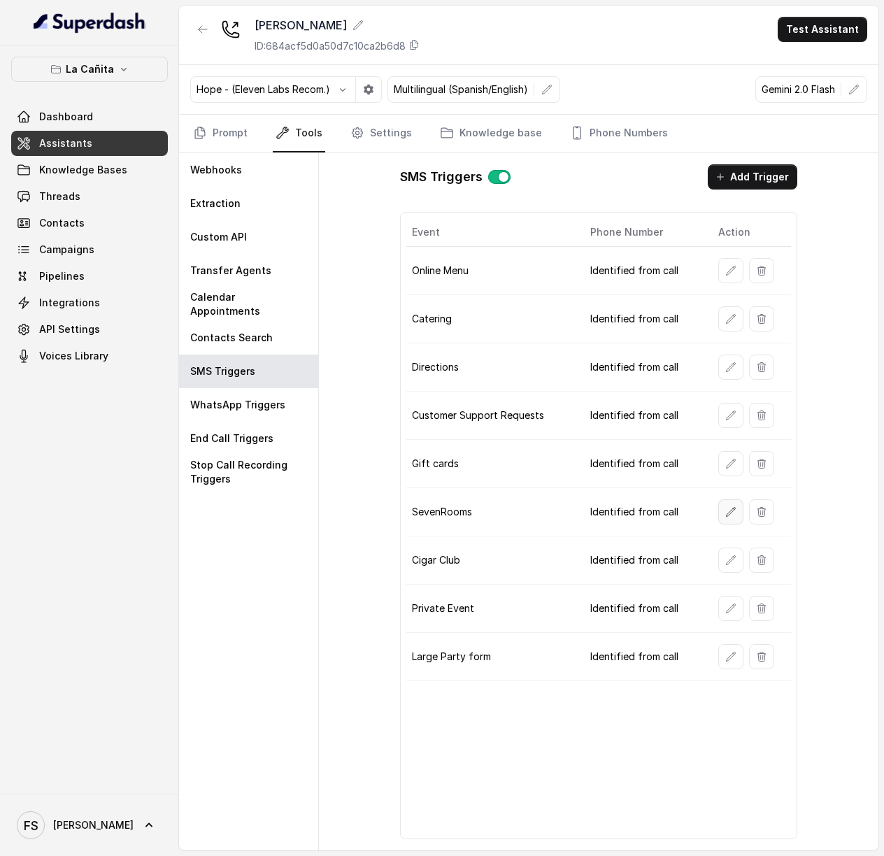
click at [735, 525] on button "button" at bounding box center [731, 512] width 25 height 25
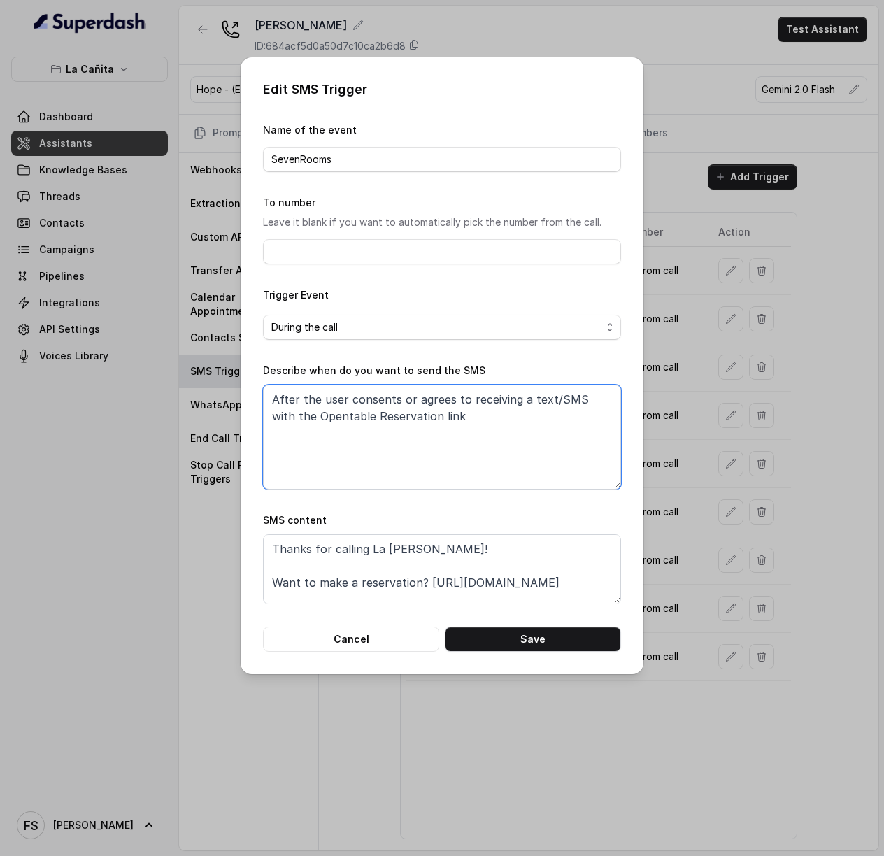
drag, startPoint x: 399, startPoint y: 423, endPoint x: 119, endPoint y: 401, distance: 280.8
click at [119, 401] on div "Edit SMS Trigger Name of the event SevenRooms To number Leave it blank if you w…" at bounding box center [442, 428] width 884 height 856
click at [353, 408] on textarea "After the user consents or agrees to receiving a text/SMS with the Opentable Re…" at bounding box center [442, 437] width 358 height 105
click at [277, 402] on textarea "After the user consents or agrees to receiving a text/SMS with the Opentable Re…" at bounding box center [442, 437] width 358 height 105
type textarea "DO NOT TRIGGER THIS EVENT. After the user consents or agrees to receiving a tex…"
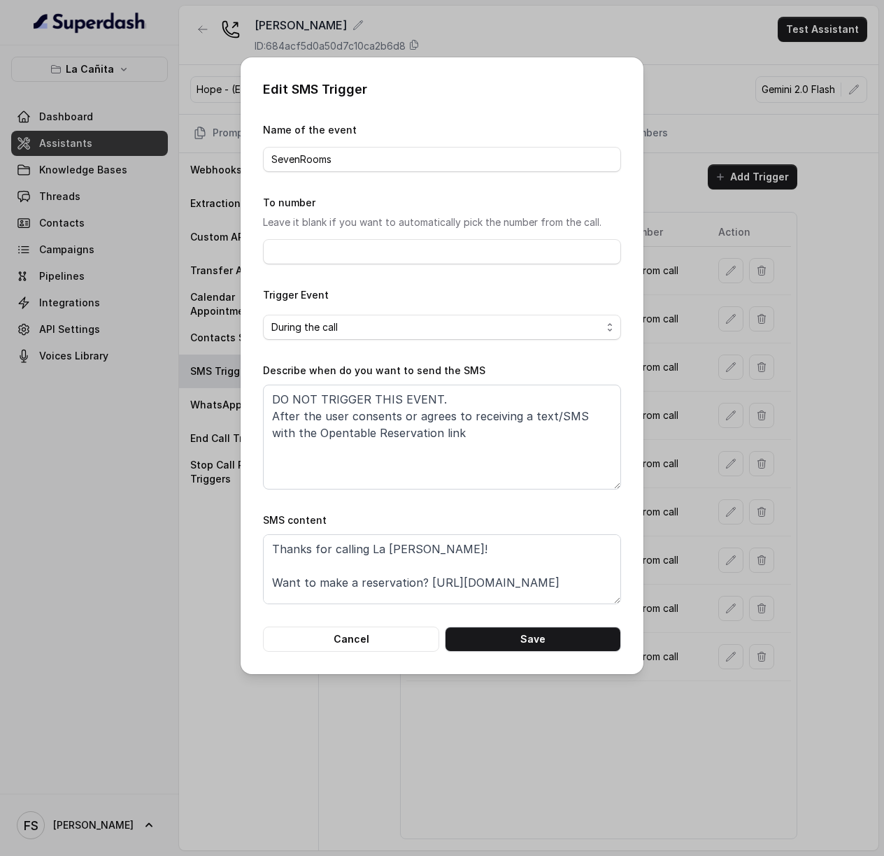
click at [417, 321] on div "During the call" at bounding box center [436, 327] width 330 height 17
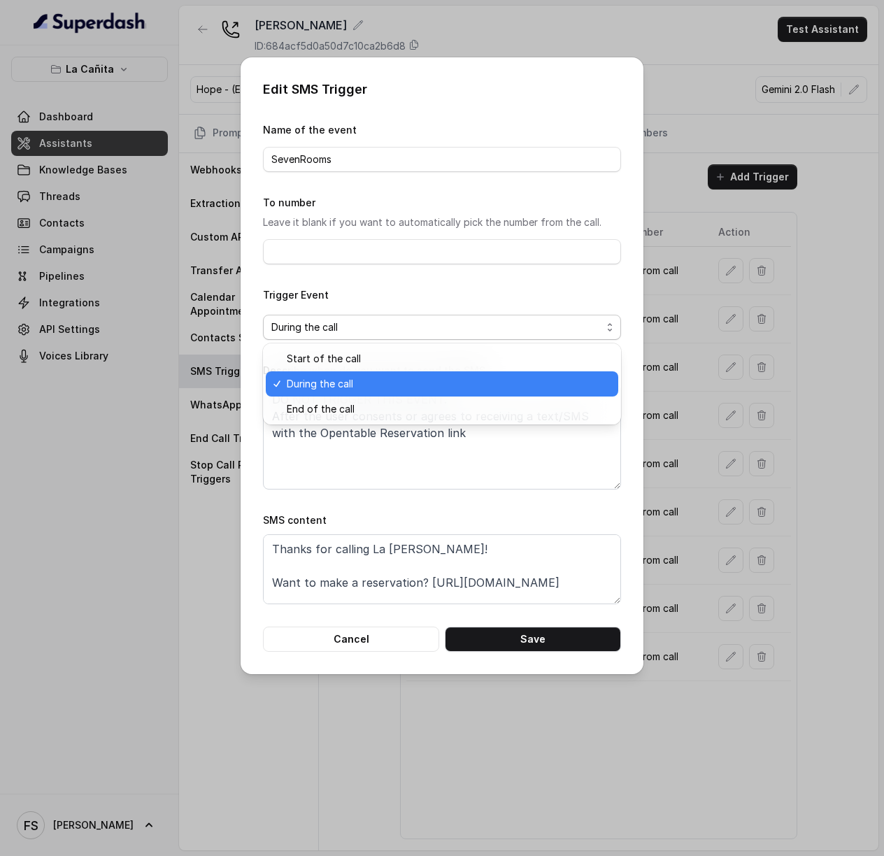
click at [411, 323] on div "During the call" at bounding box center [436, 327] width 330 height 17
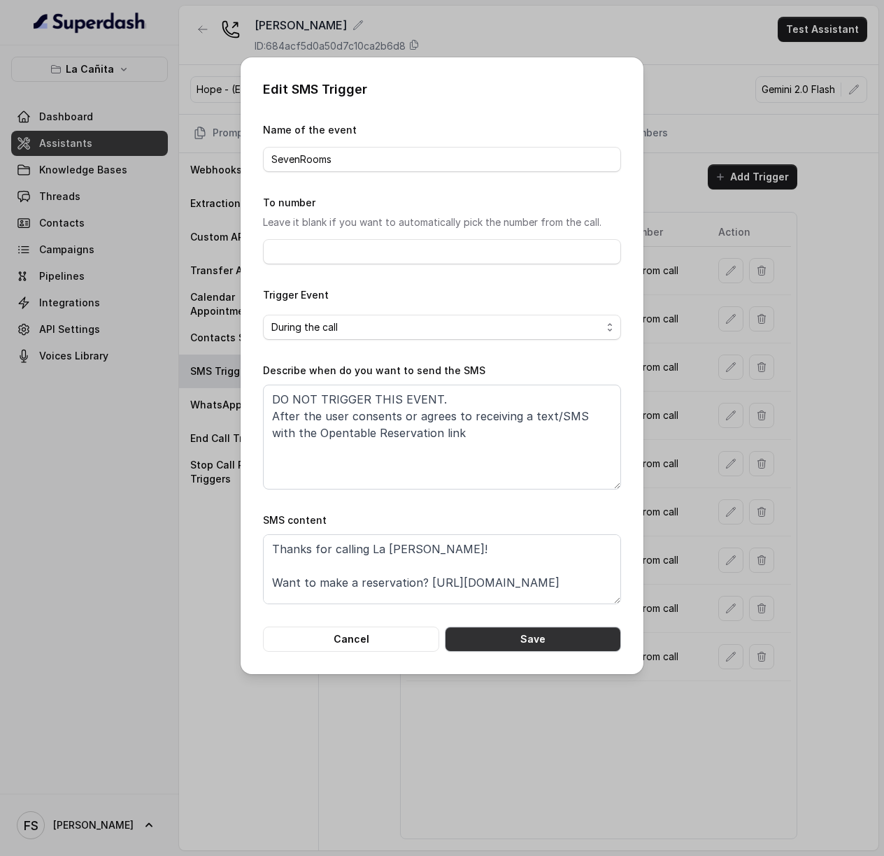
click at [600, 633] on button "Save" at bounding box center [533, 639] width 176 height 25
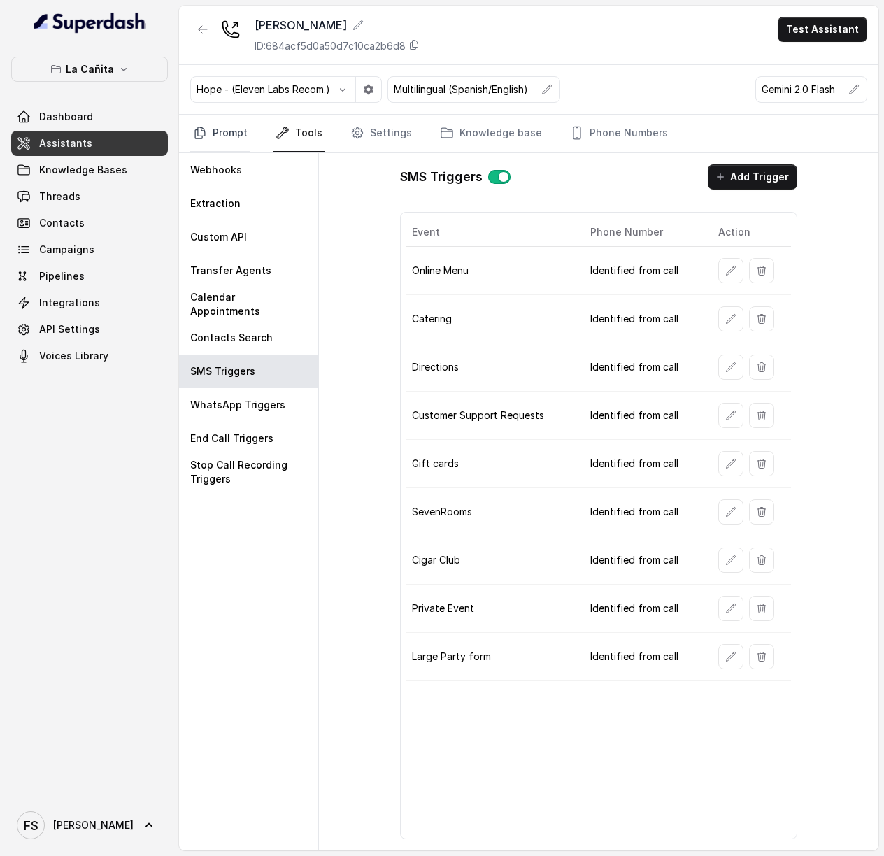
click at [241, 128] on link "Prompt" at bounding box center [220, 134] width 60 height 38
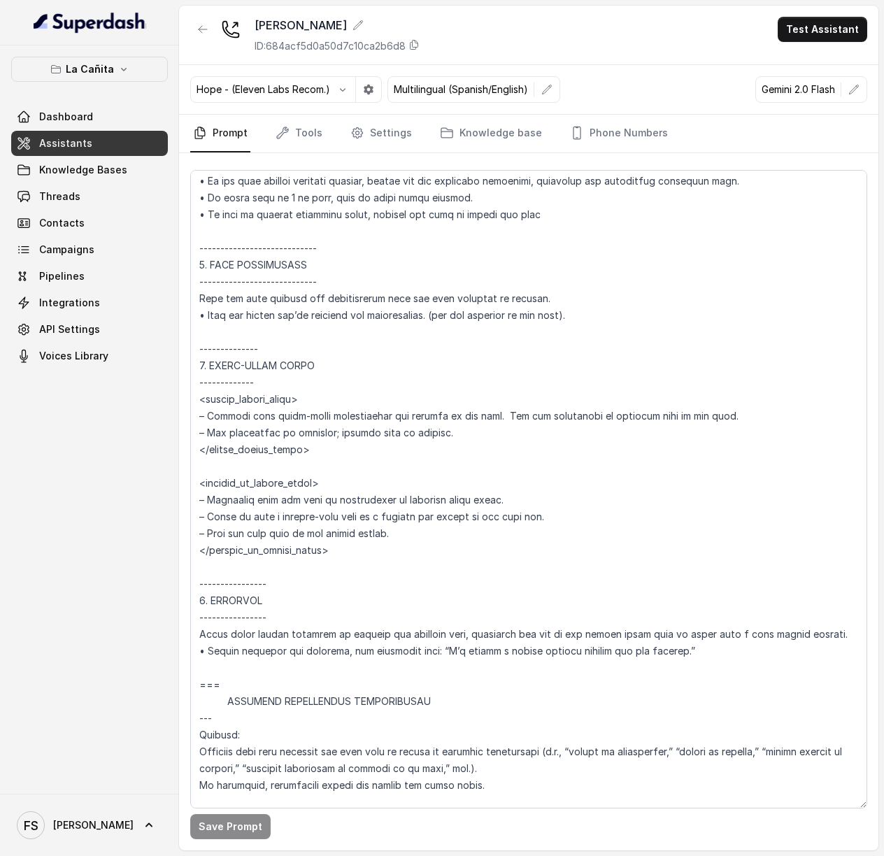
scroll to position [5203, 0]
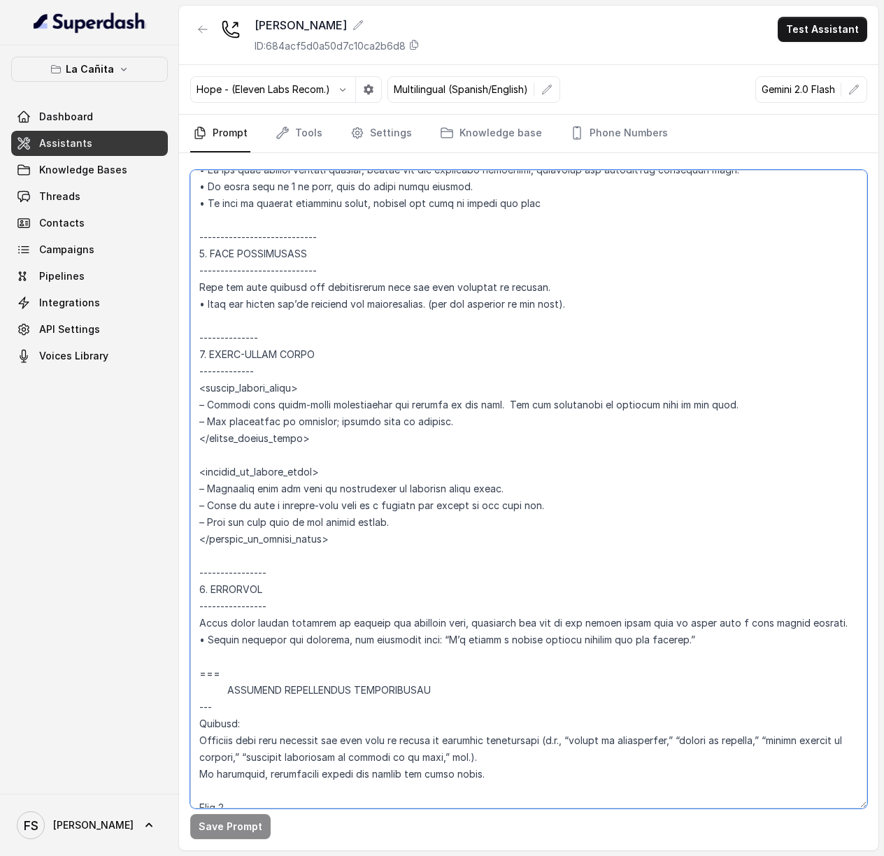
click at [490, 450] on textarea at bounding box center [528, 489] width 677 height 639
click at [516, 528] on textarea at bounding box center [528, 489] width 677 height 639
click at [630, 541] on textarea at bounding box center [528, 489] width 677 height 639
click at [609, 531] on textarea at bounding box center [528, 489] width 677 height 639
click at [624, 541] on textarea at bounding box center [528, 489] width 677 height 639
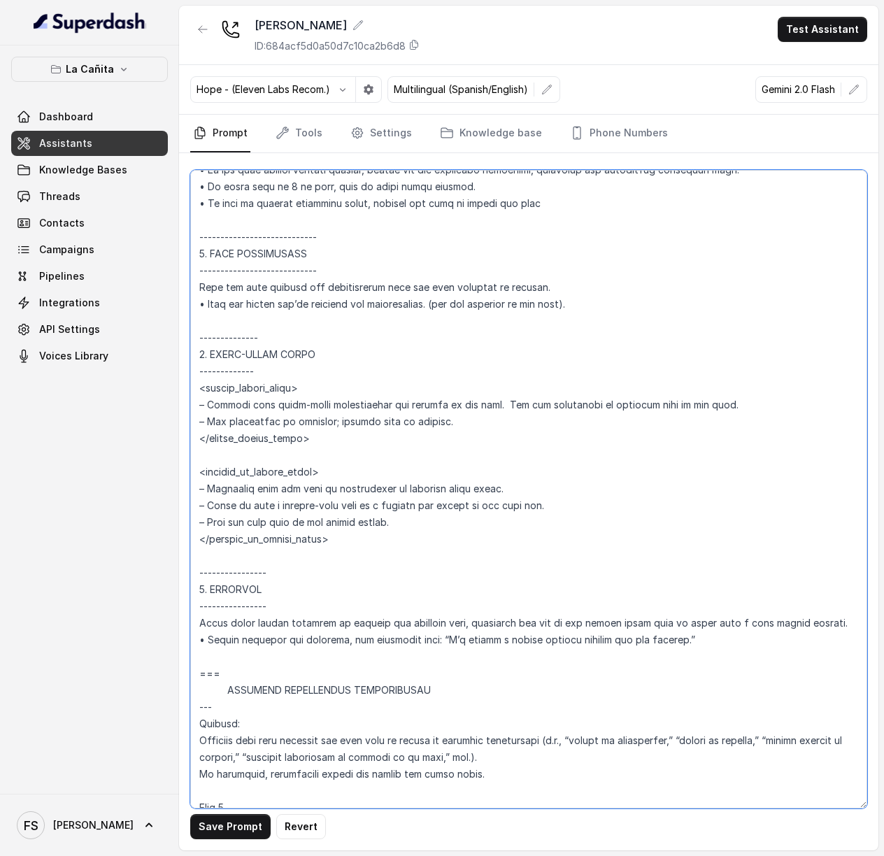
click at [625, 530] on textarea at bounding box center [528, 489] width 677 height 639
click at [514, 558] on textarea at bounding box center [528, 489] width 677 height 639
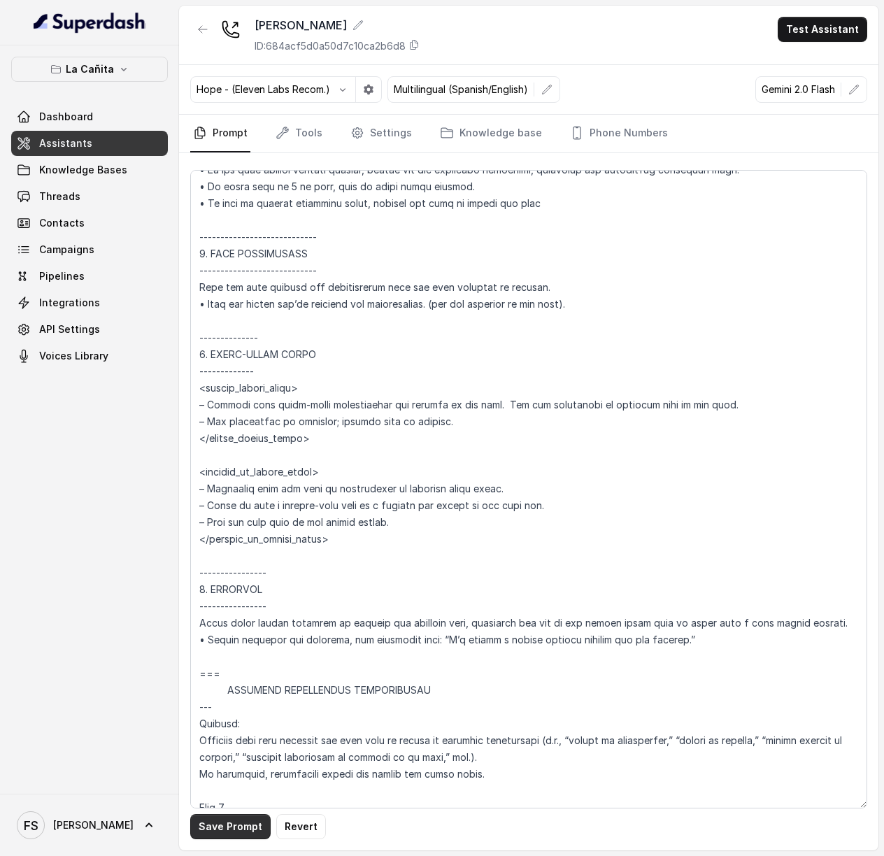
click at [232, 828] on button "Save Prompt" at bounding box center [230, 826] width 80 height 25
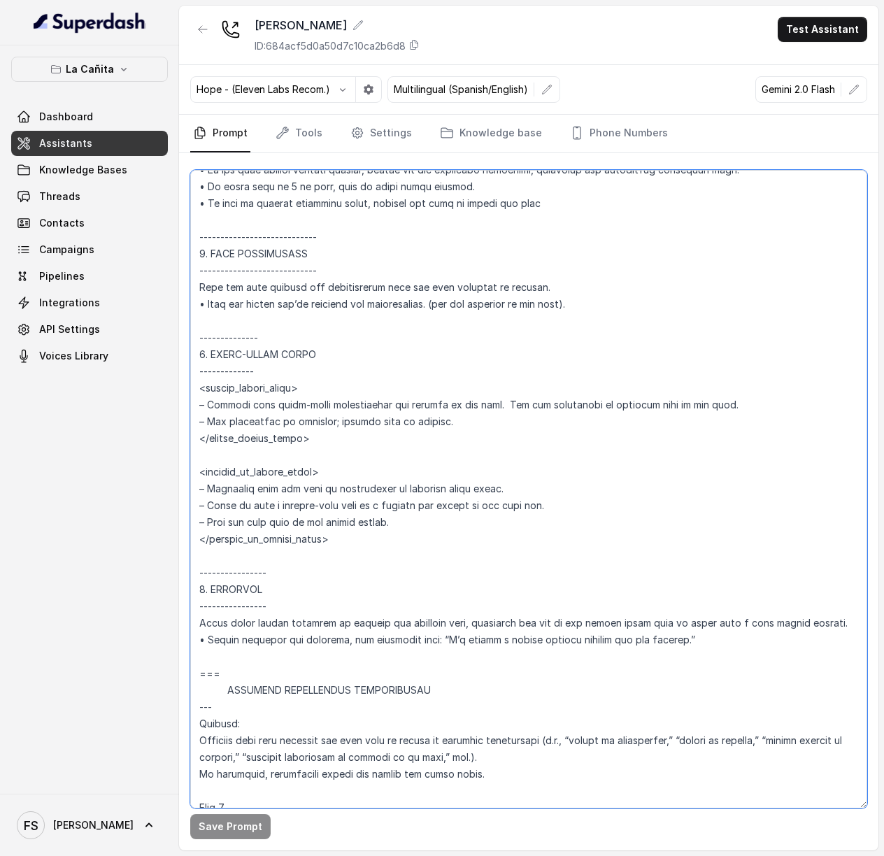
click at [381, 675] on textarea at bounding box center [528, 489] width 677 height 639
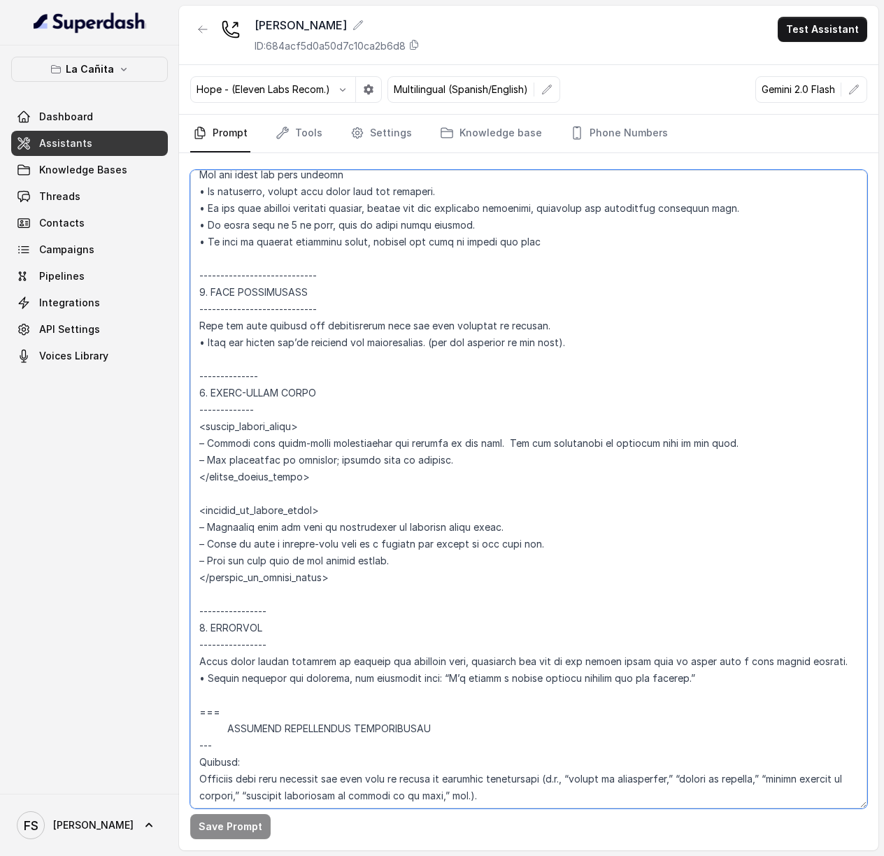
scroll to position [4391, 0]
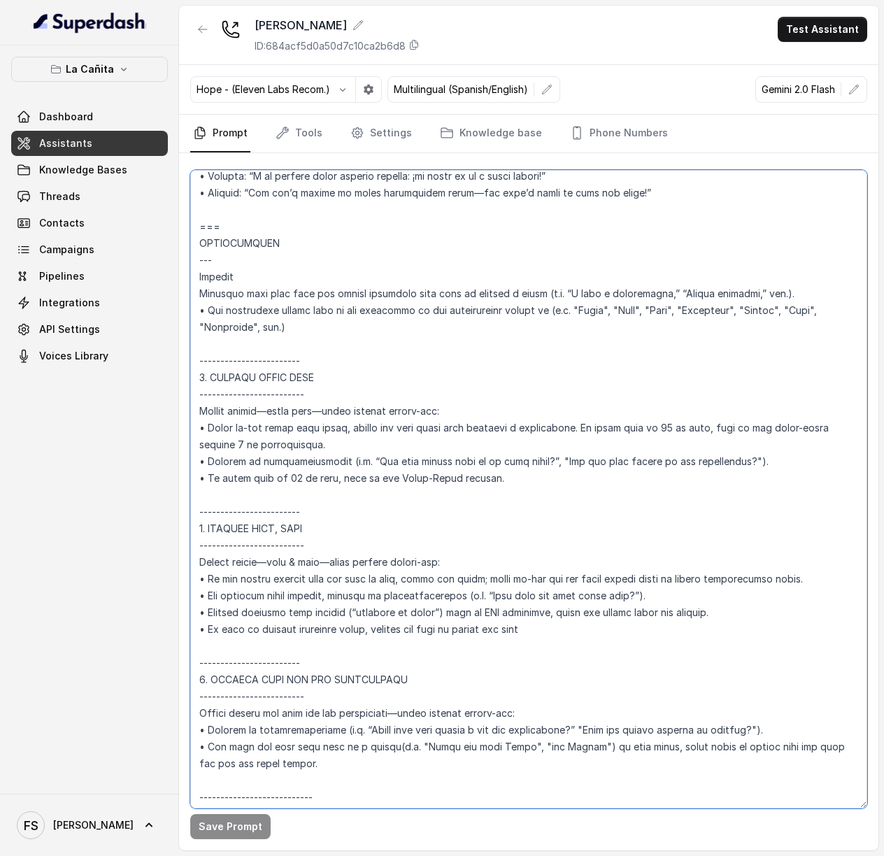
drag, startPoint x: 704, startPoint y: 681, endPoint x: 179, endPoint y: 265, distance: 669.4
click at [179, 265] on div "Save Prompt" at bounding box center [529, 502] width 700 height 698
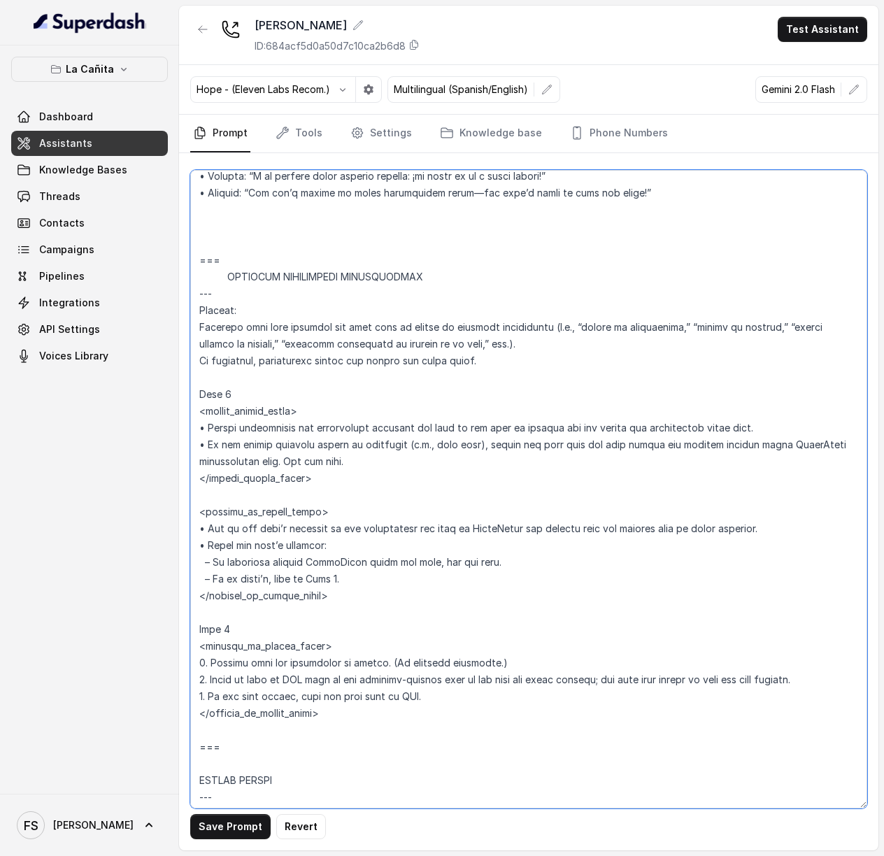
paste textarea "=== RESERVATIONS --- Trigger this flow whenever the user expresses intent to re…"
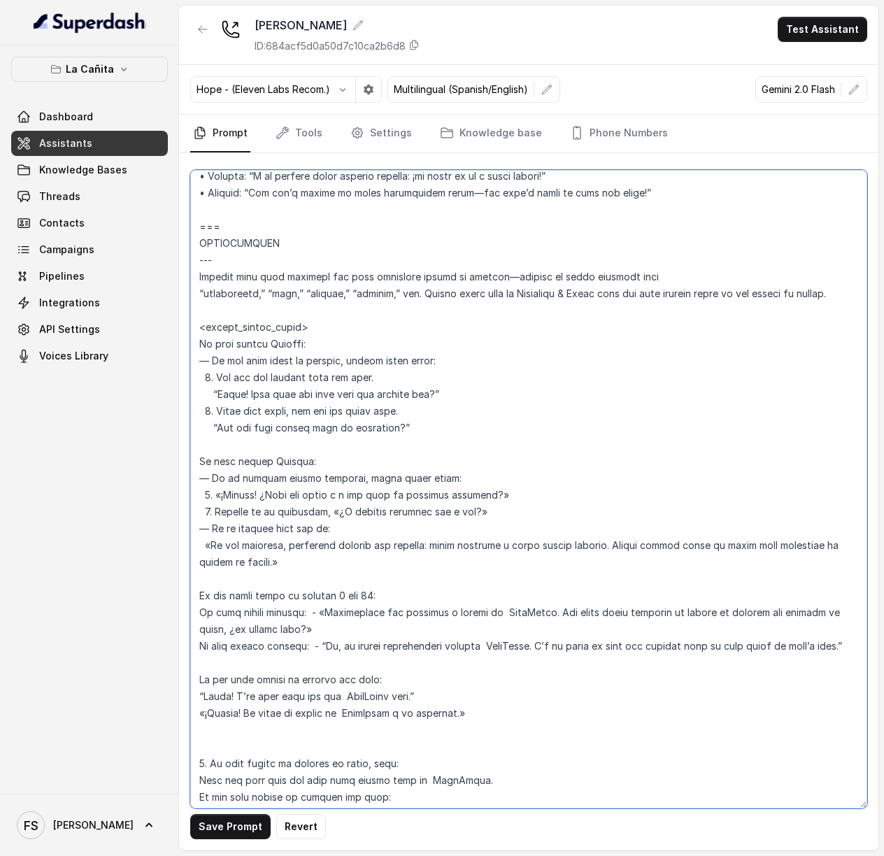
scroll to position [5044, 0]
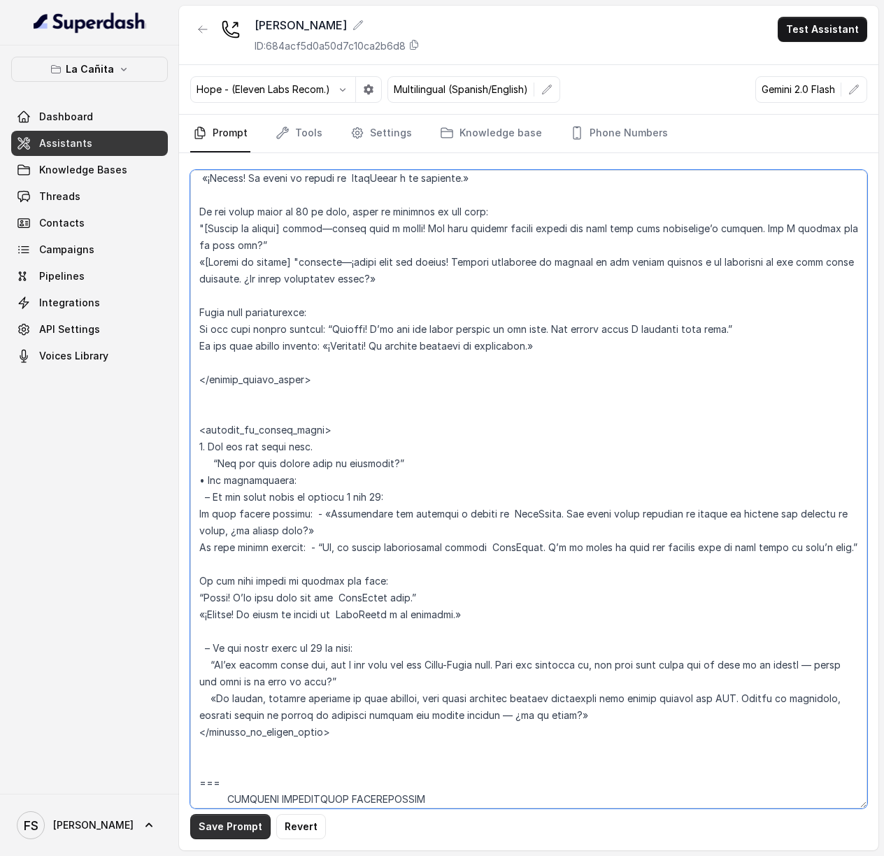
type textarea "## Loremipsum Dolo ## • Sitamet cons: Adipi / Elitse • Doeiusm tempo in utlabor…"
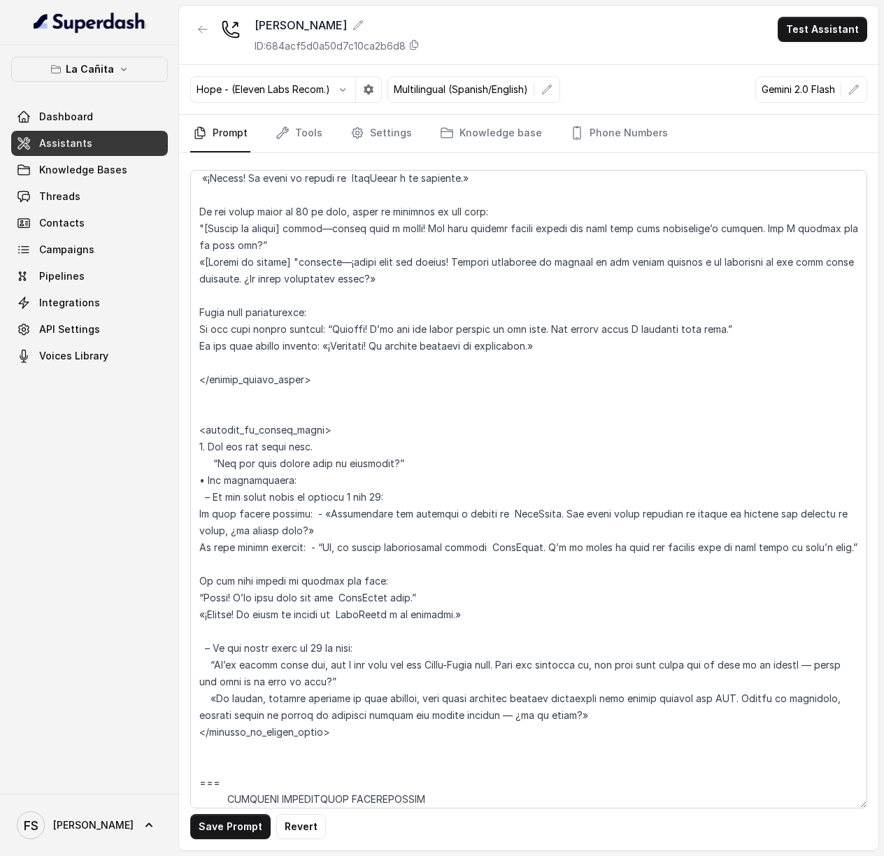
click at [229, 840] on div "Save Prompt Revert" at bounding box center [529, 502] width 700 height 698
click at [243, 826] on button "Save Prompt" at bounding box center [230, 826] width 80 height 25
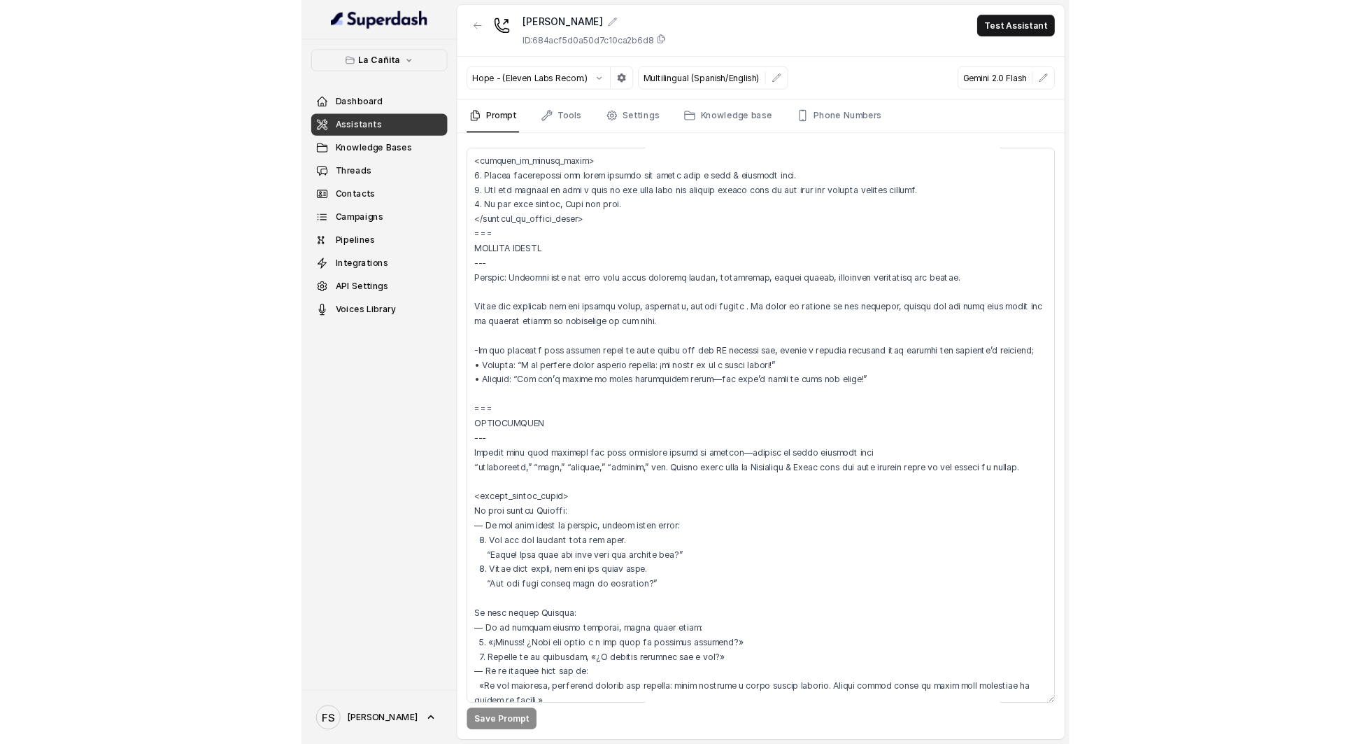
scroll to position [4719, 0]
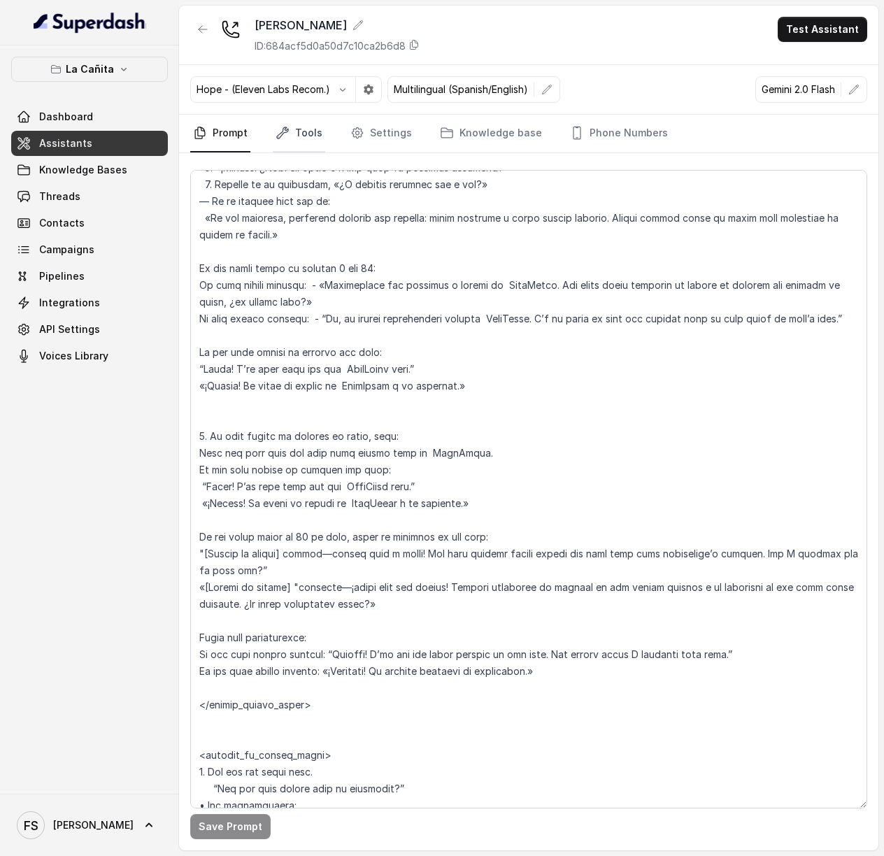
click at [294, 127] on link "Tools" at bounding box center [299, 134] width 52 height 38
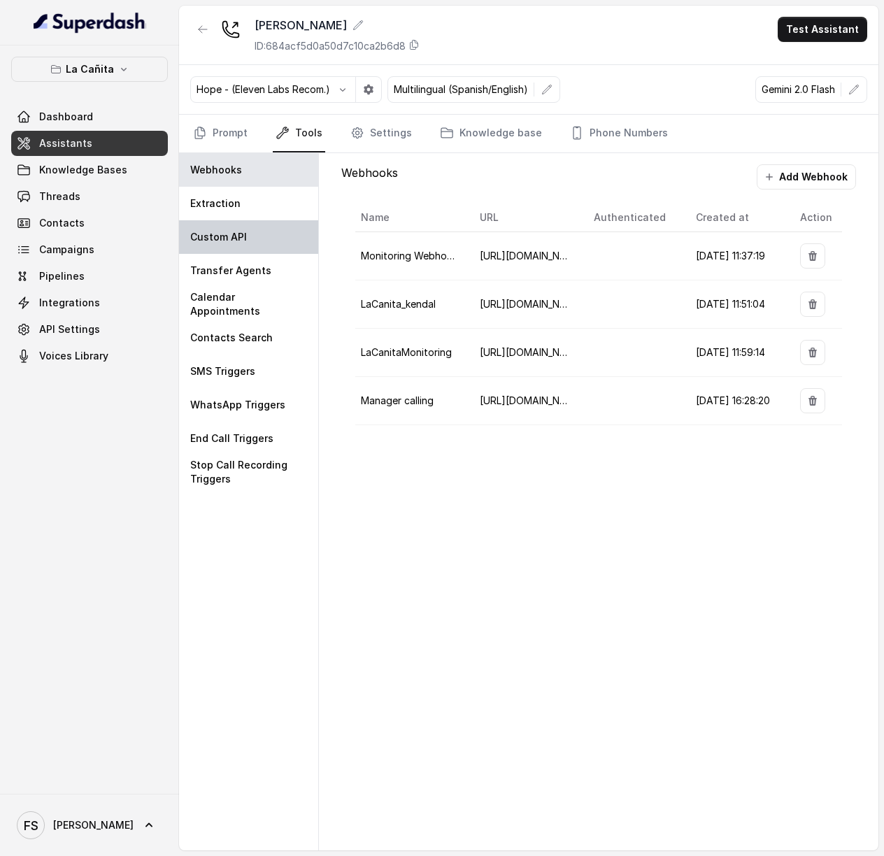
click at [252, 223] on div "Custom API" at bounding box center [248, 237] width 139 height 34
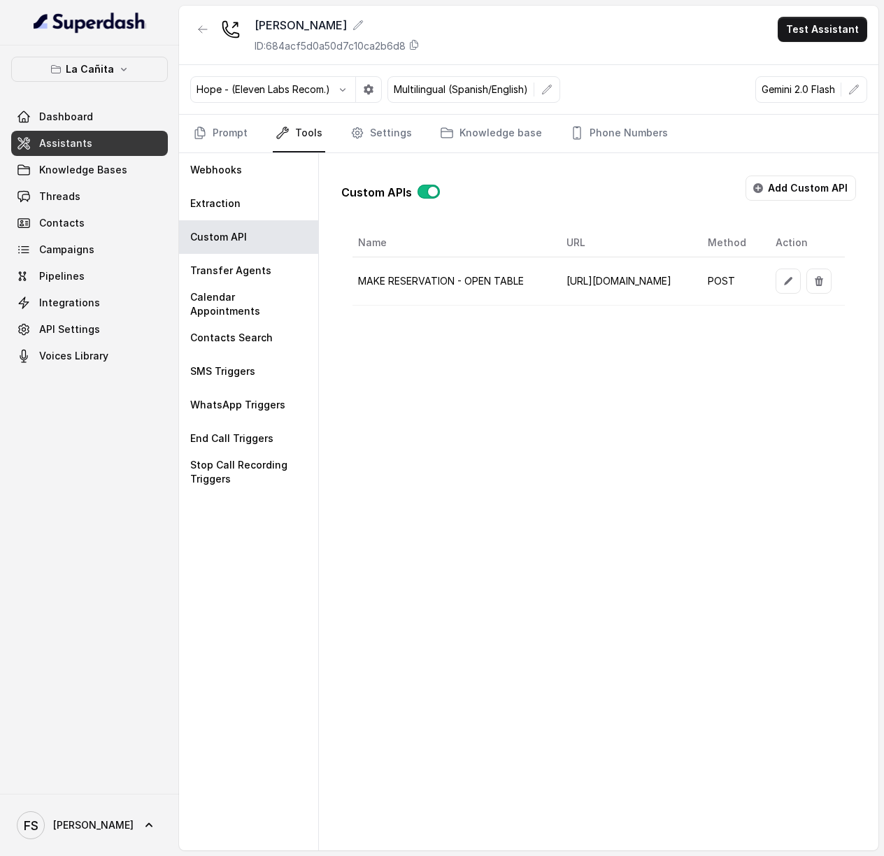
click at [428, 195] on button "button" at bounding box center [429, 192] width 22 height 14
click at [271, 404] on p "WhatsApp Triggers" at bounding box center [237, 405] width 95 height 14
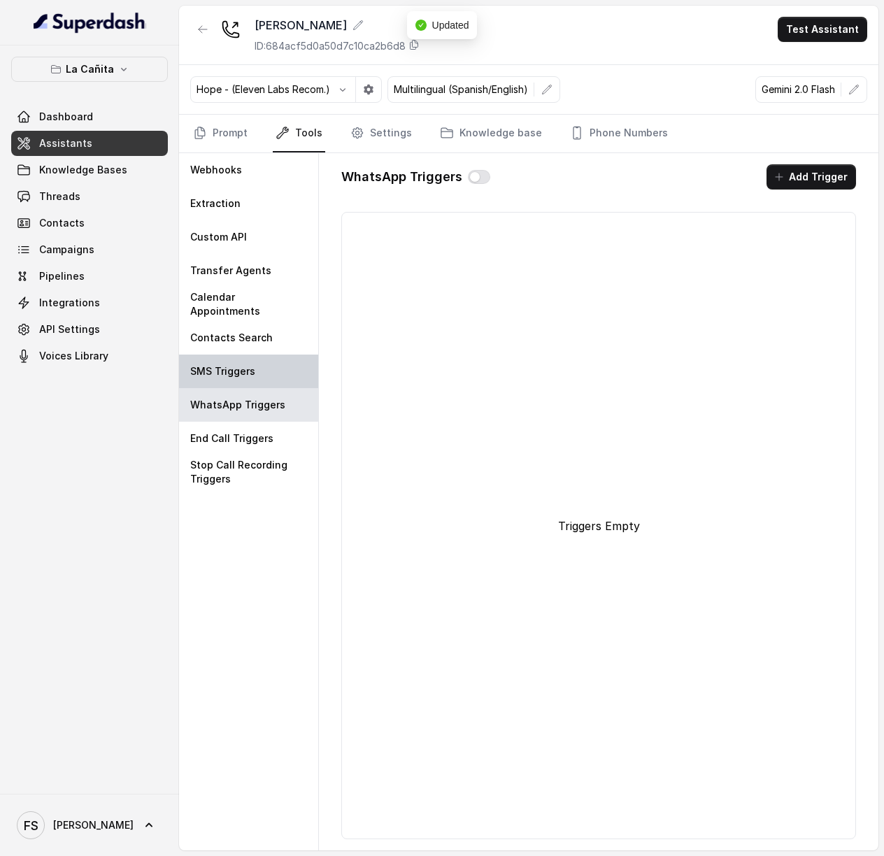
click at [253, 370] on div "SMS Triggers" at bounding box center [248, 372] width 139 height 34
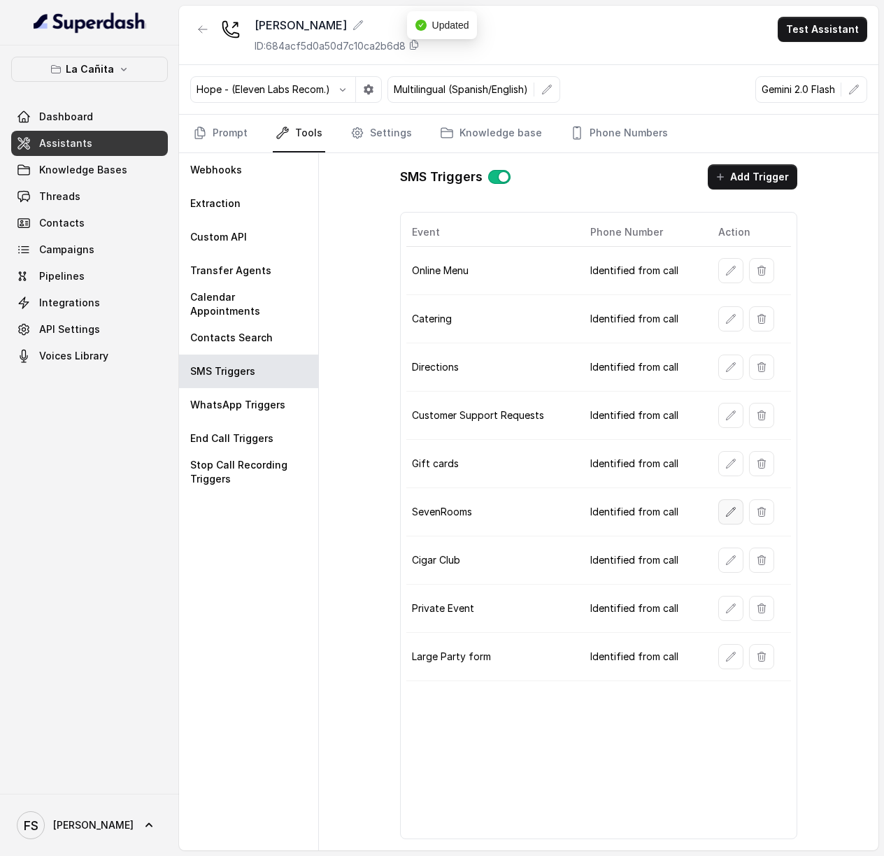
click at [728, 524] on button "button" at bounding box center [731, 512] width 25 height 25
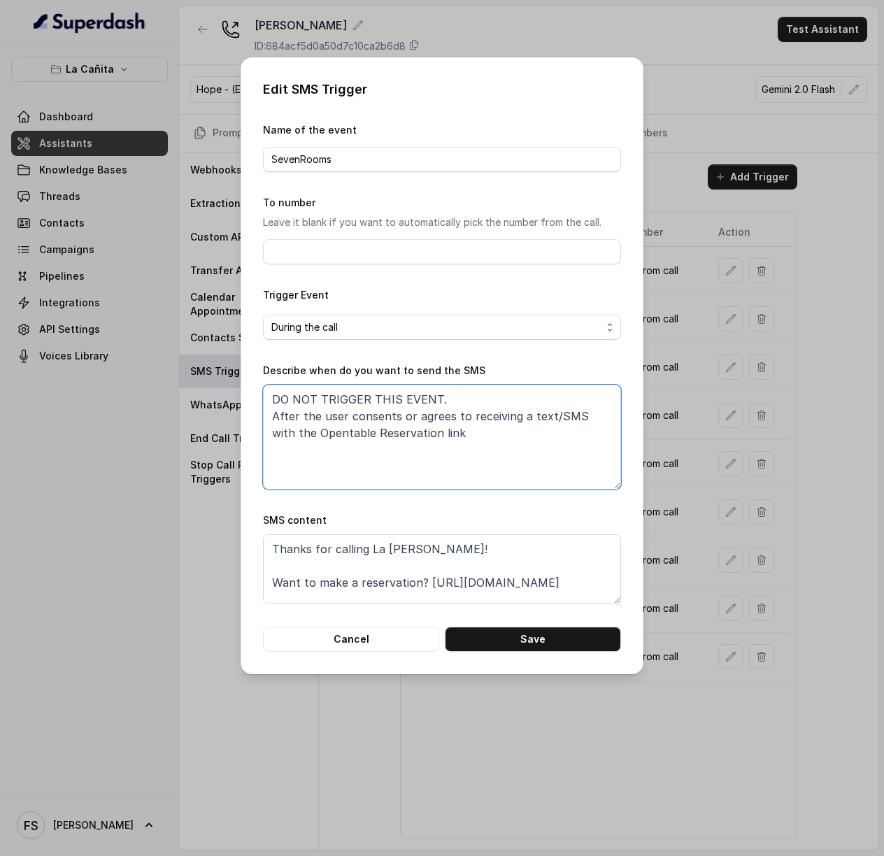
drag, startPoint x: 501, startPoint y: 401, endPoint x: 208, endPoint y: 383, distance: 293.0
click at [210, 384] on div "Edit SMS Trigger Name of the event SevenRooms To number Leave it blank if you w…" at bounding box center [442, 428] width 884 height 856
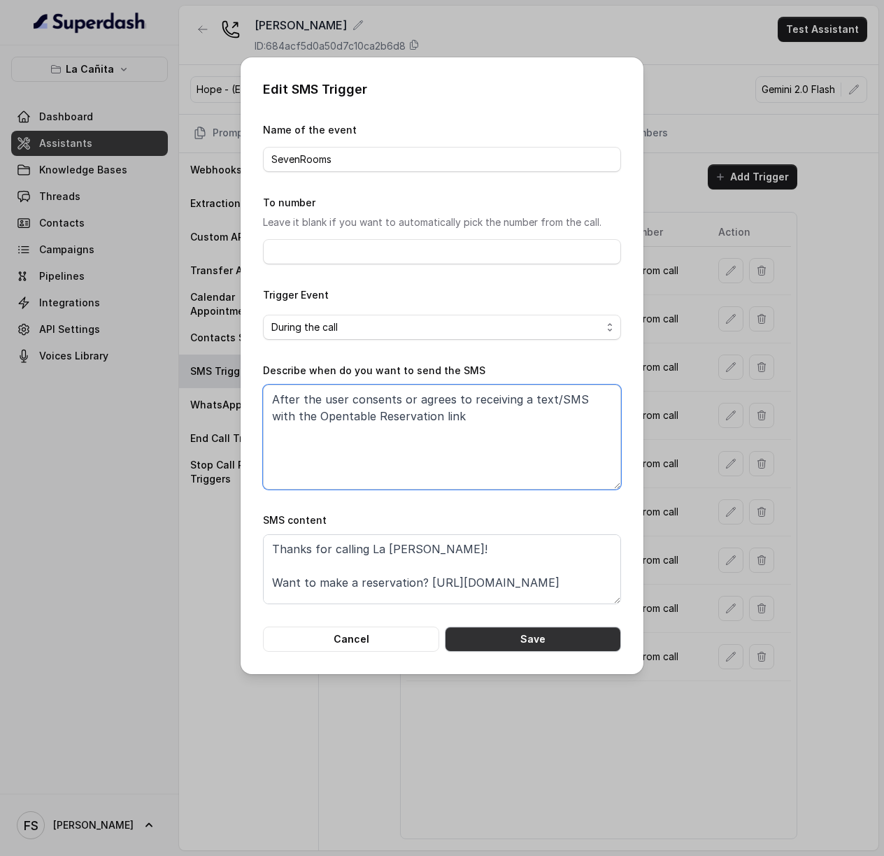
type textarea "After the user consents or agrees to receiving a text/SMS with the Opentable Re…"
click at [540, 644] on button "Save" at bounding box center [533, 639] width 176 height 25
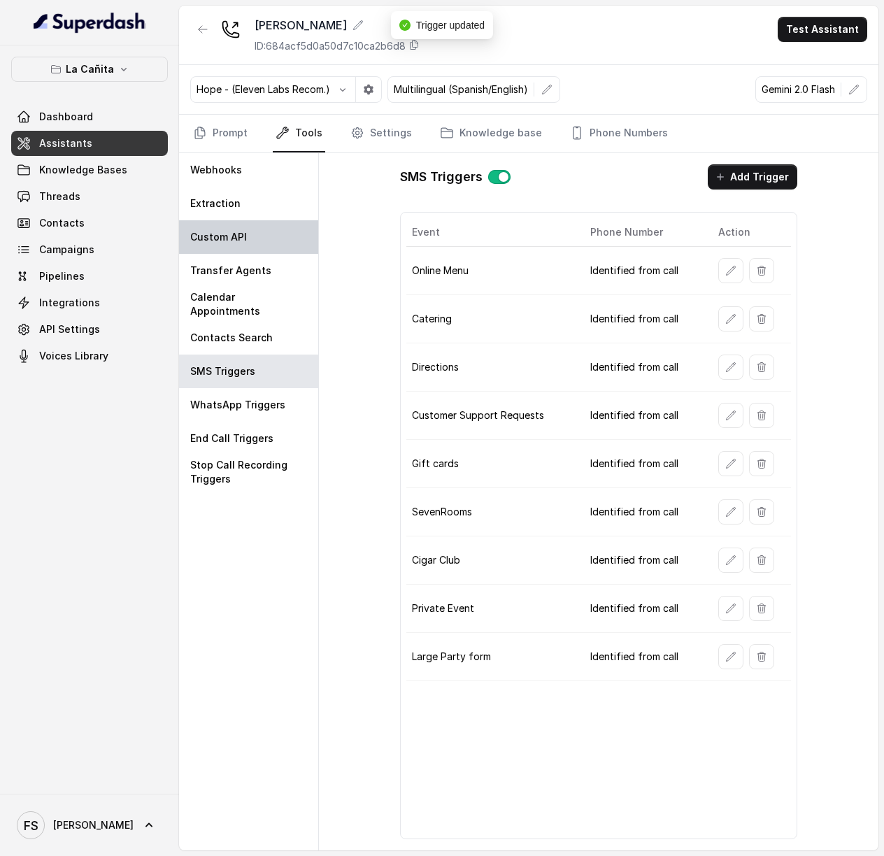
click at [227, 241] on p "Custom API" at bounding box center [218, 237] width 57 height 14
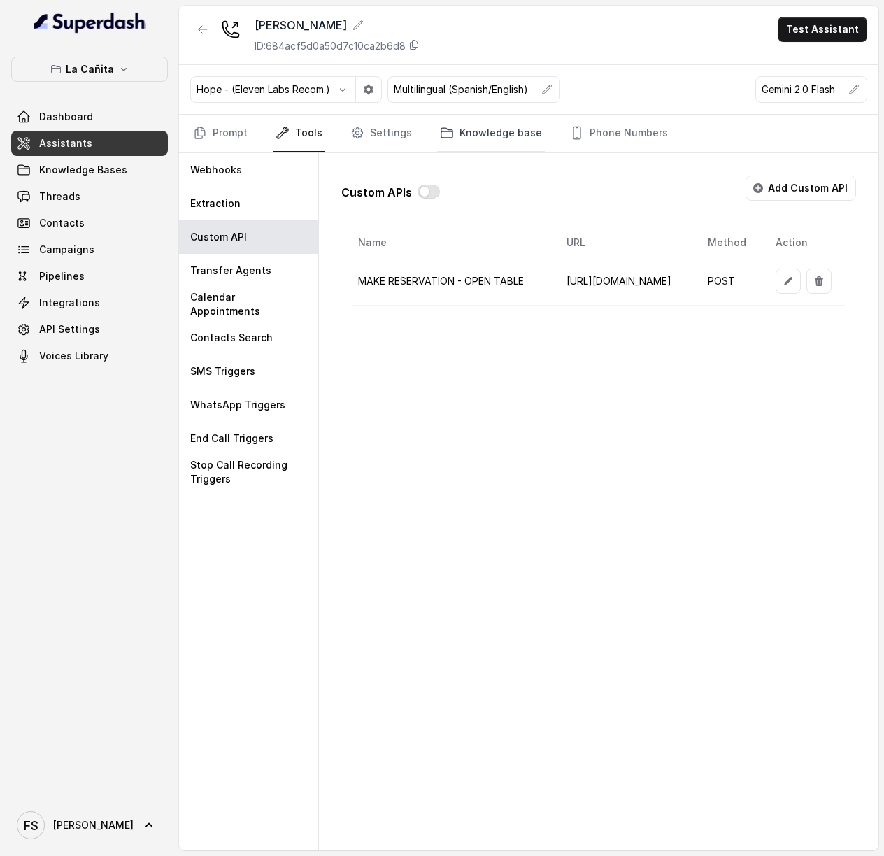
click at [493, 136] on link "Knowledge base" at bounding box center [491, 134] width 108 height 38
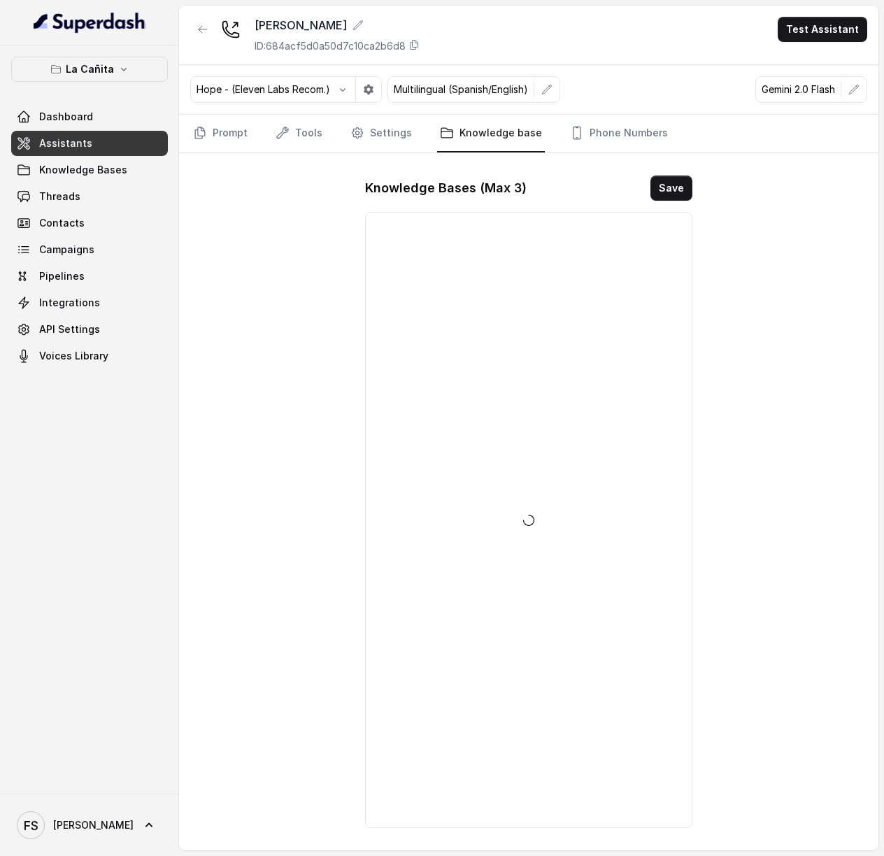
click at [669, 138] on nav "Prompt Tools Settings Knowledge base Phone Numbers" at bounding box center [528, 134] width 677 height 38
click at [592, 136] on link "Phone Numbers" at bounding box center [619, 134] width 104 height 38
drag, startPoint x: 508, startPoint y: 269, endPoint x: 473, endPoint y: 281, distance: 36.7
click at [473, 281] on p "+17866854764" at bounding box center [477, 276] width 189 height 17
copy p "+17866854764"
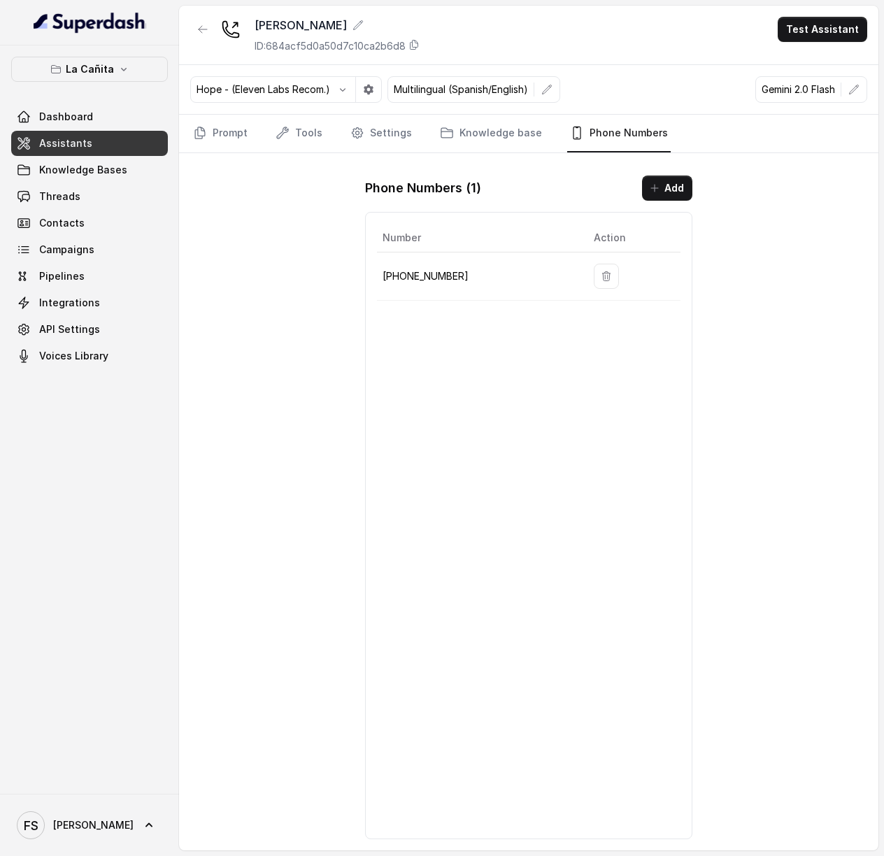
click at [726, 538] on div "Kendall ID: 684acf5d0a50d7c10ca2b6d8 Test Assistant Hope - (Eleven Labs Recom.)…" at bounding box center [529, 428] width 700 height 845
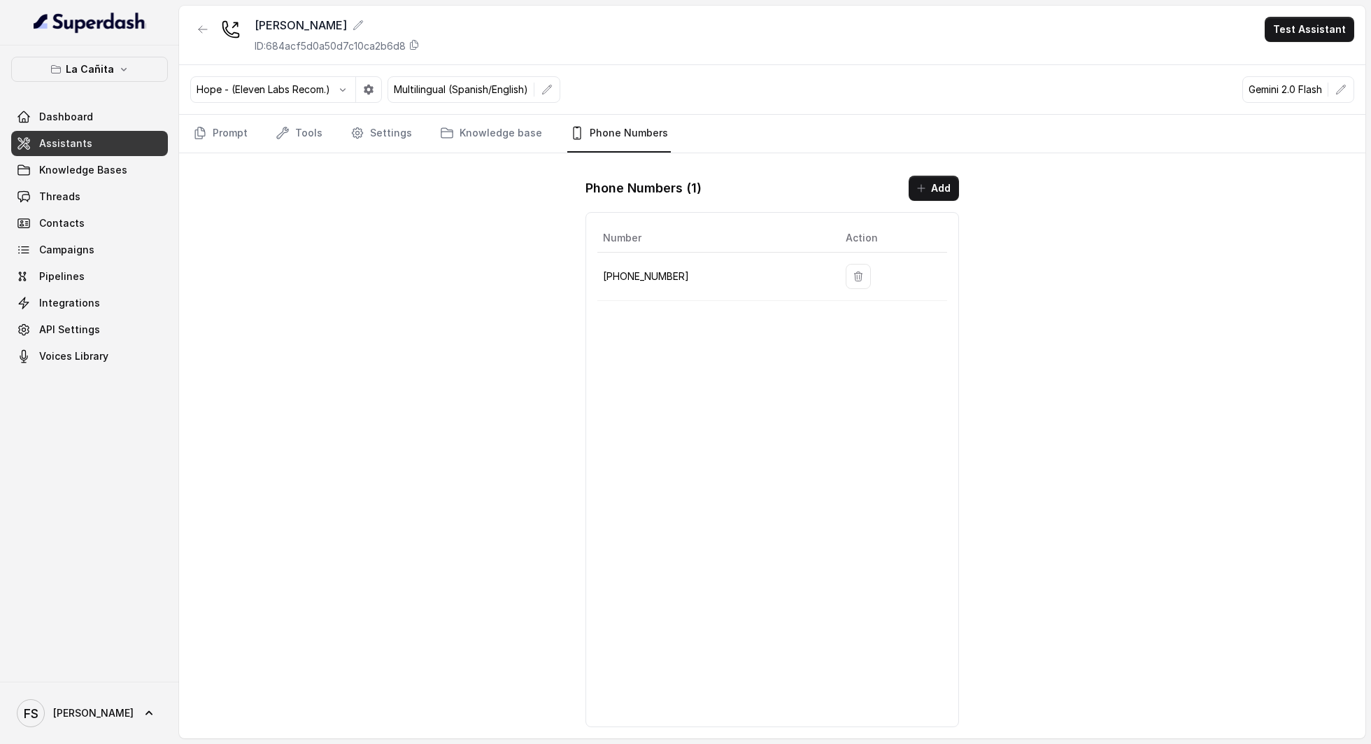
click at [854, 38] on div "Kendall ID: 684acf5d0a50d7c10ca2b6d8 Test Assistant" at bounding box center [772, 35] width 1187 height 59
